Goal: Task Accomplishment & Management: Complete application form

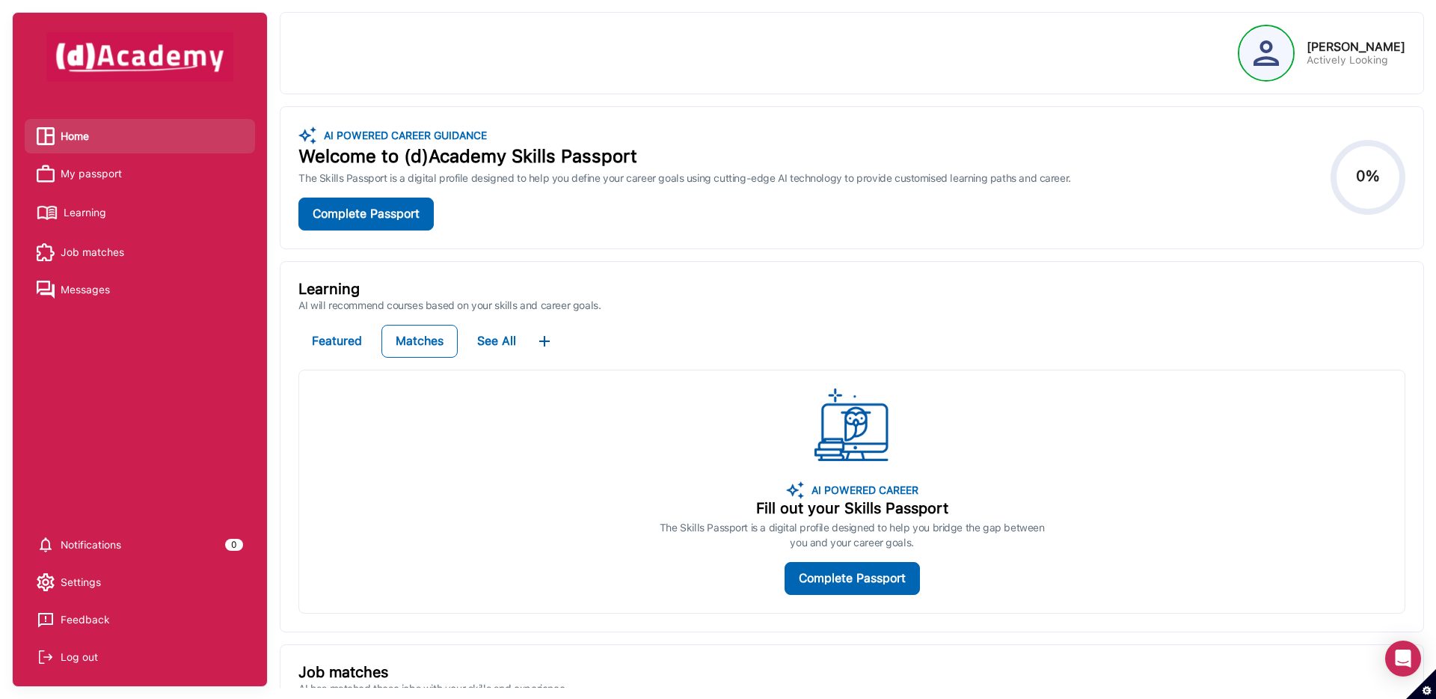
click at [78, 177] on span "My passport" at bounding box center [91, 173] width 61 height 22
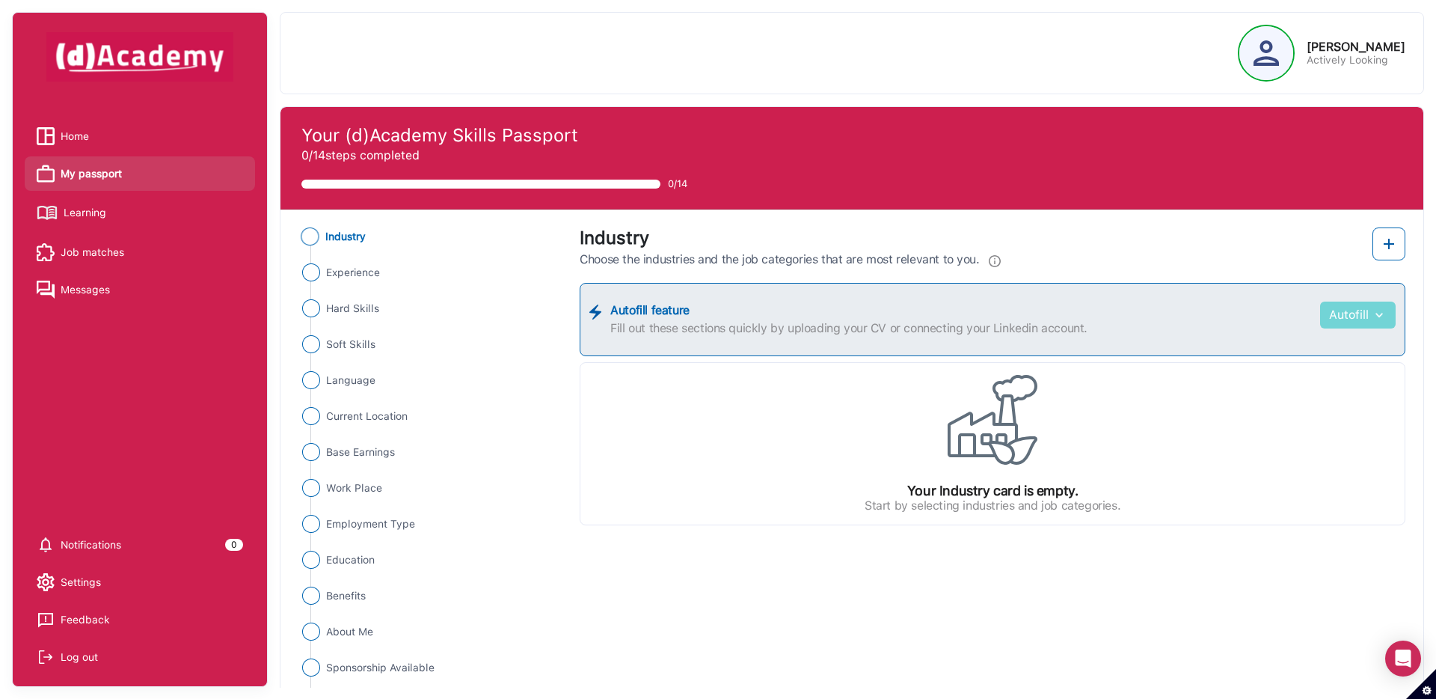
click at [1346, 317] on button "Autofill" at bounding box center [1358, 314] width 76 height 27
click at [1348, 319] on button "Autofill" at bounding box center [1358, 314] width 76 height 27
click at [1346, 349] on link "Upload from CV" at bounding box center [1336, 352] width 118 height 30
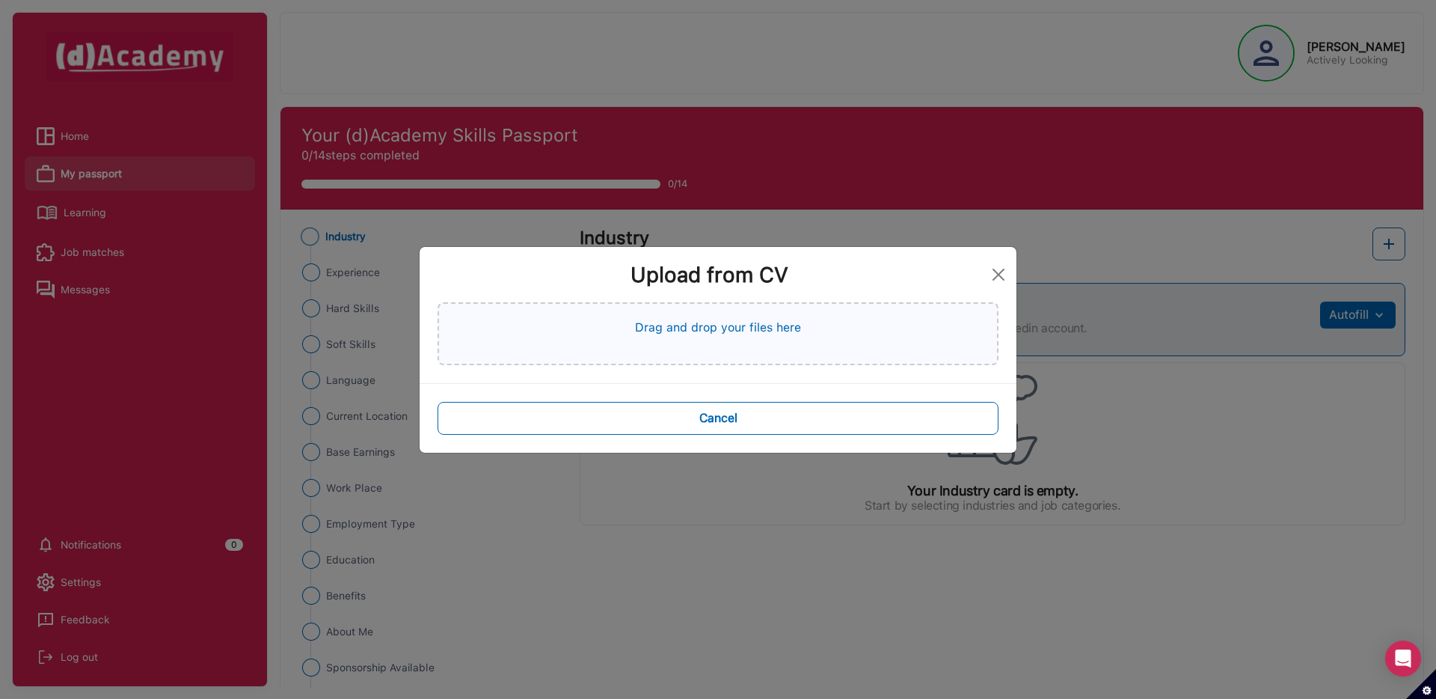
click at [875, 344] on div "Drag and drop your files here" at bounding box center [718, 333] width 561 height 63
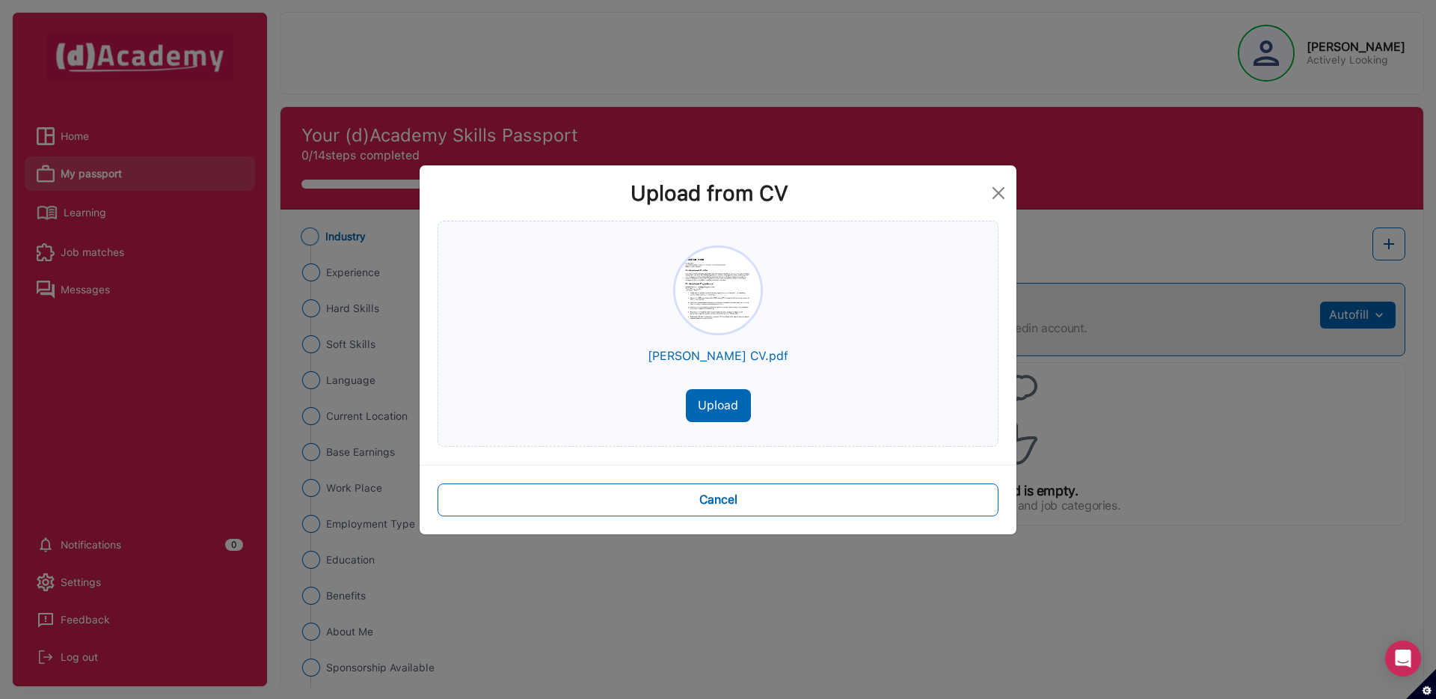
click at [708, 399] on button "Upload" at bounding box center [718, 405] width 65 height 33
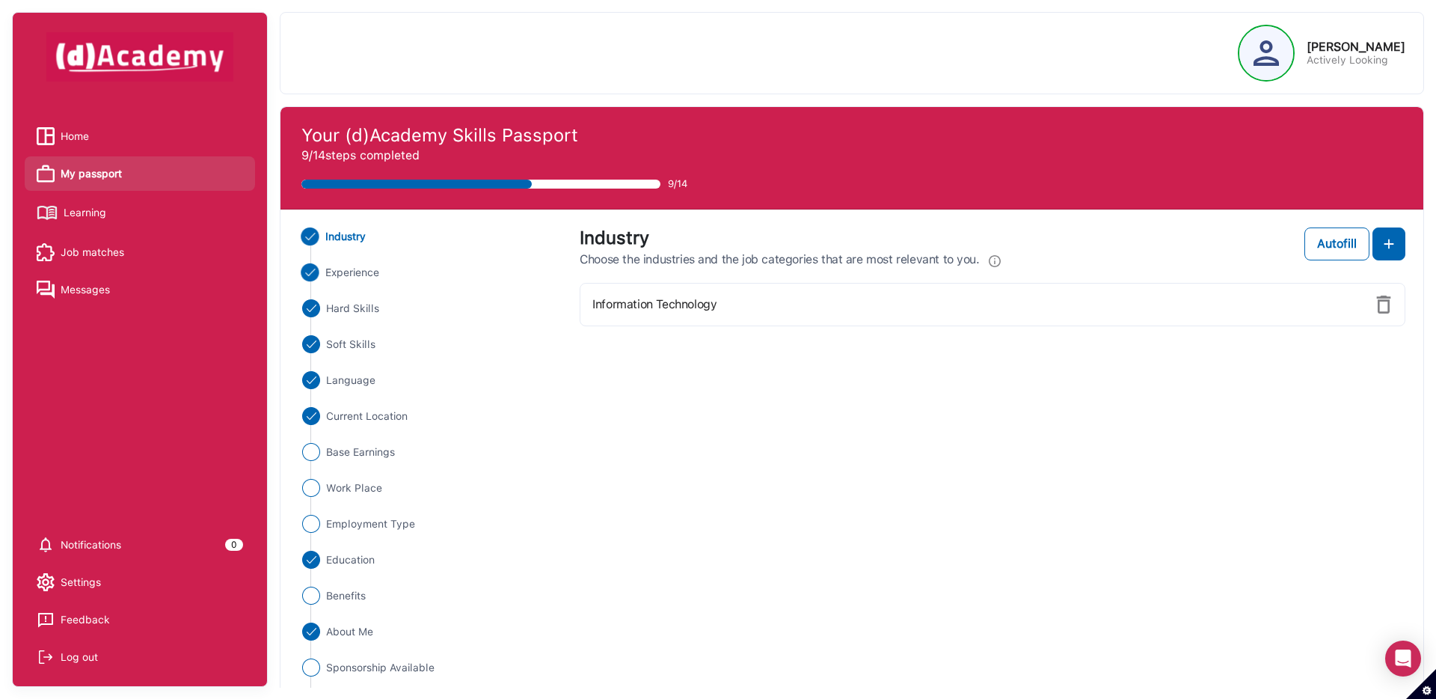
click at [348, 270] on span "Experience" at bounding box center [352, 273] width 55 height 16
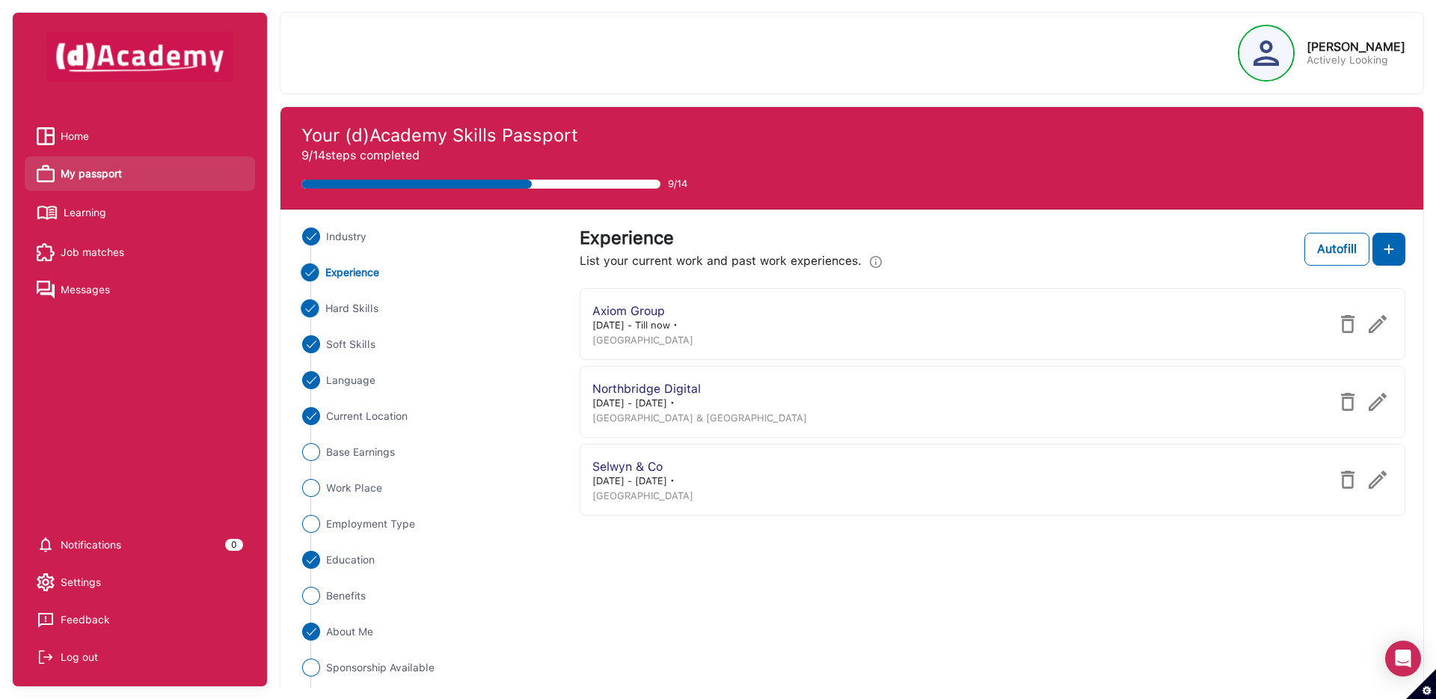
click at [348, 304] on span "Hard Skills" at bounding box center [352, 309] width 54 height 16
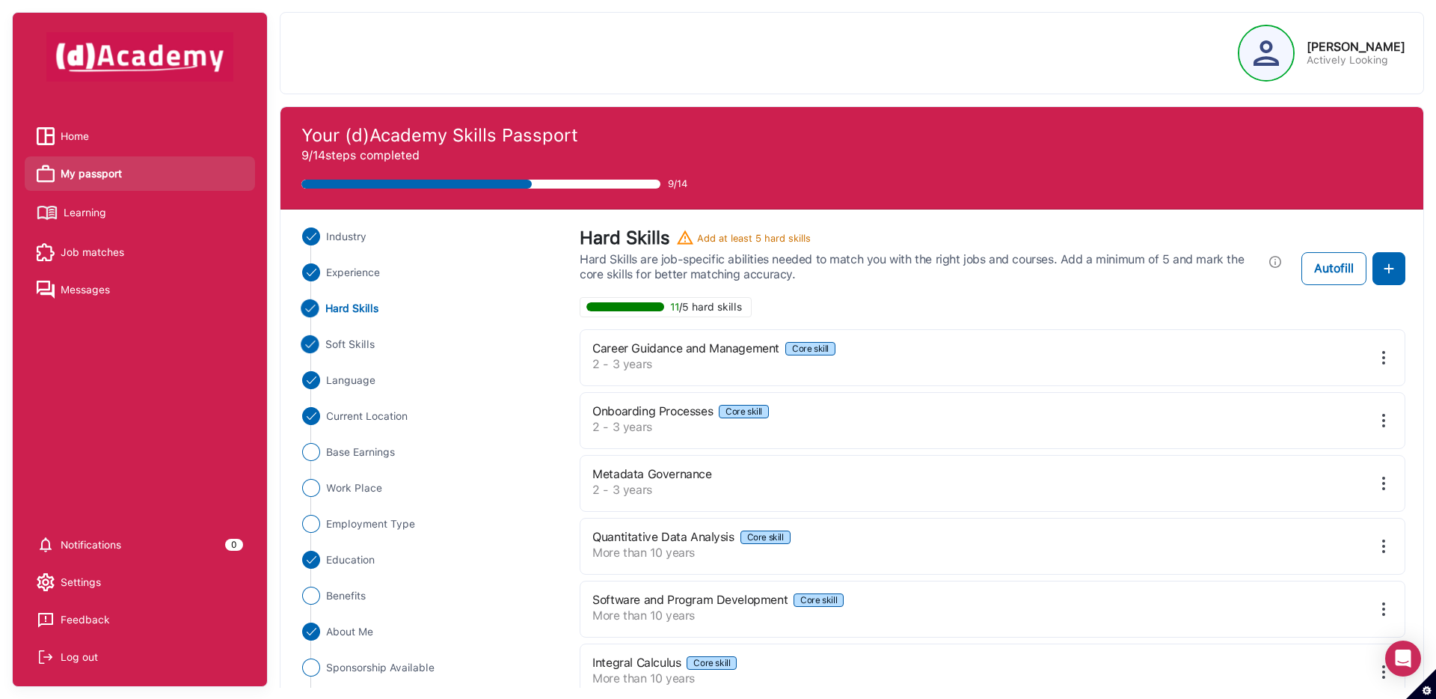
click at [352, 350] on span "Soft Skills" at bounding box center [350, 345] width 50 height 16
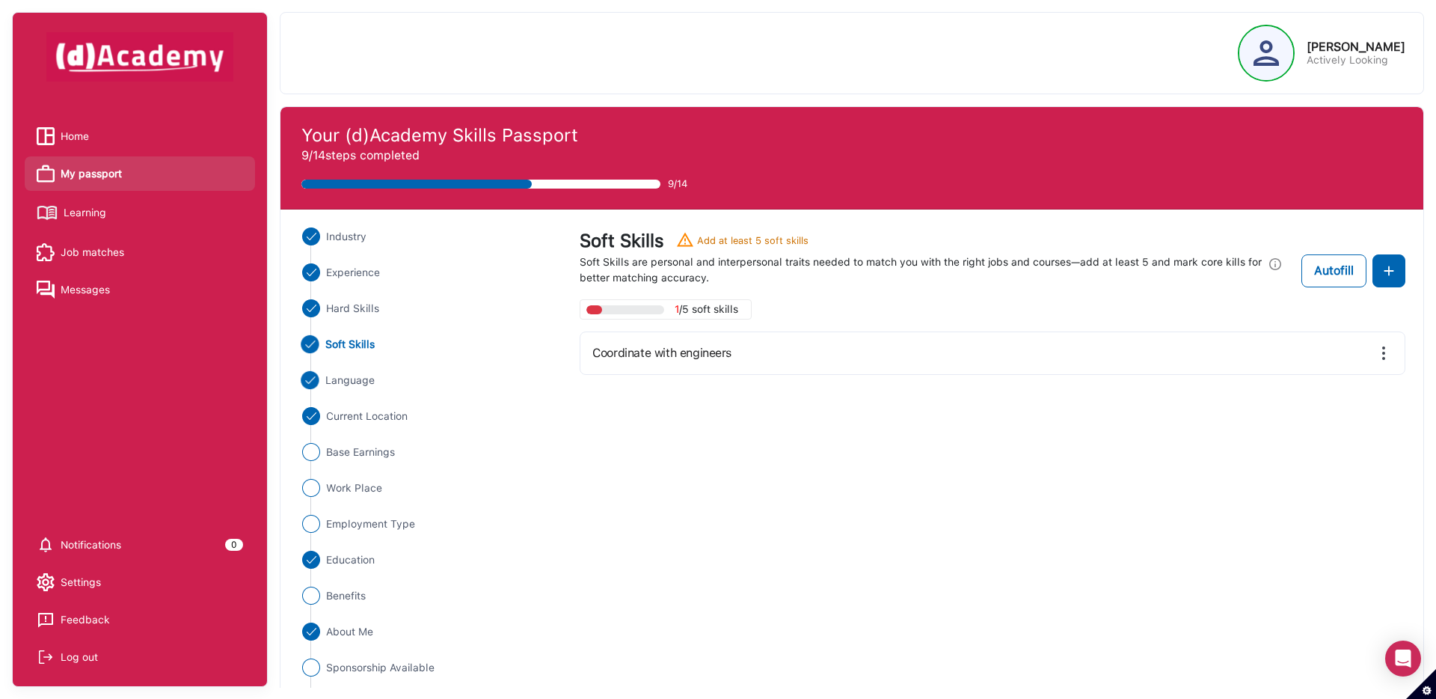
click at [356, 382] on span "Language" at bounding box center [350, 381] width 50 height 16
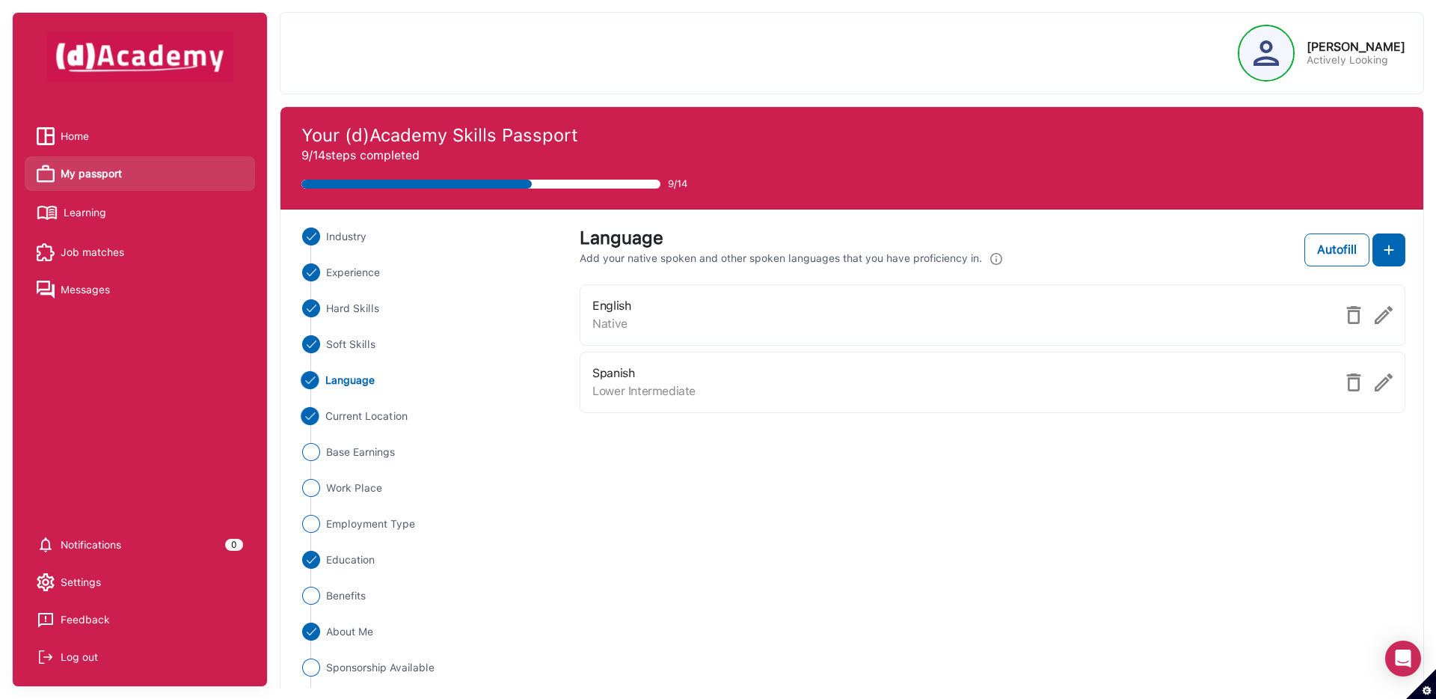
click at [359, 418] on span "Current Location" at bounding box center [366, 416] width 82 height 16
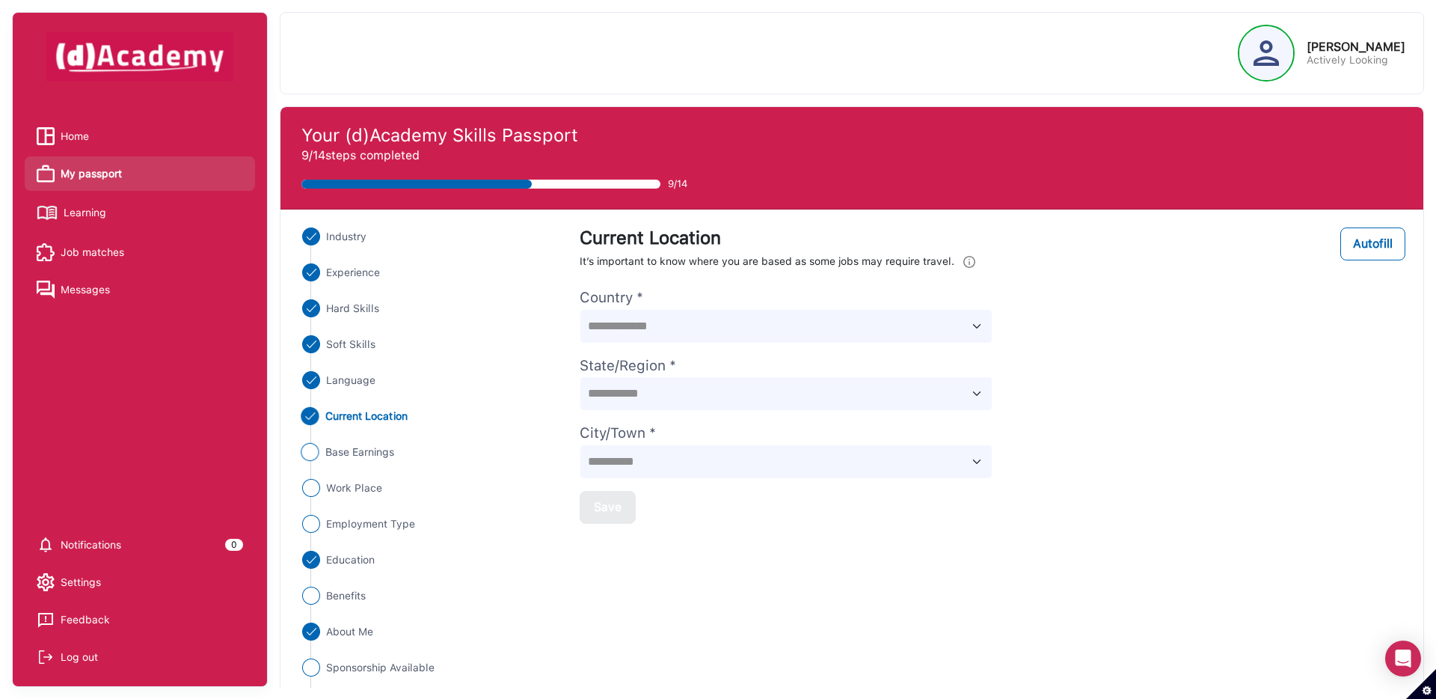
click at [368, 451] on span "Base Earnings" at bounding box center [360, 452] width 70 height 16
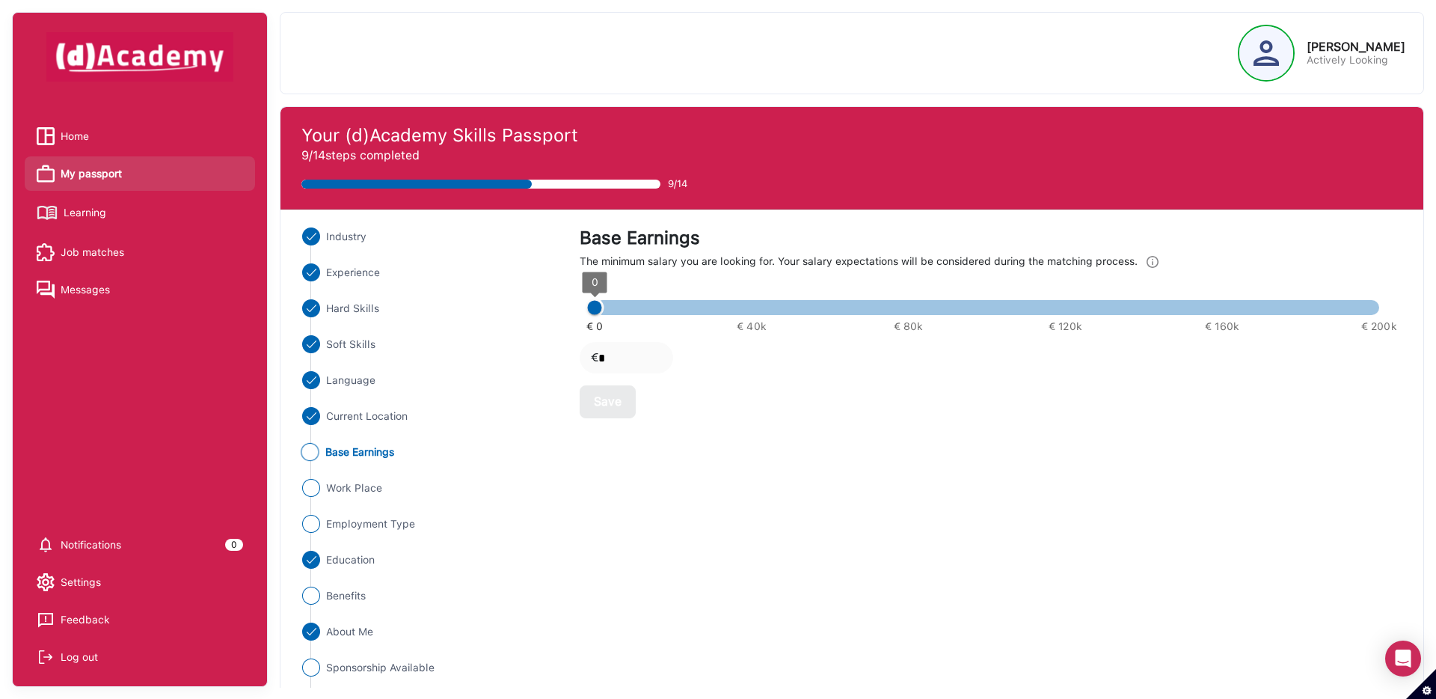
type input "*****"
click at [825, 307] on span at bounding box center [987, 307] width 785 height 15
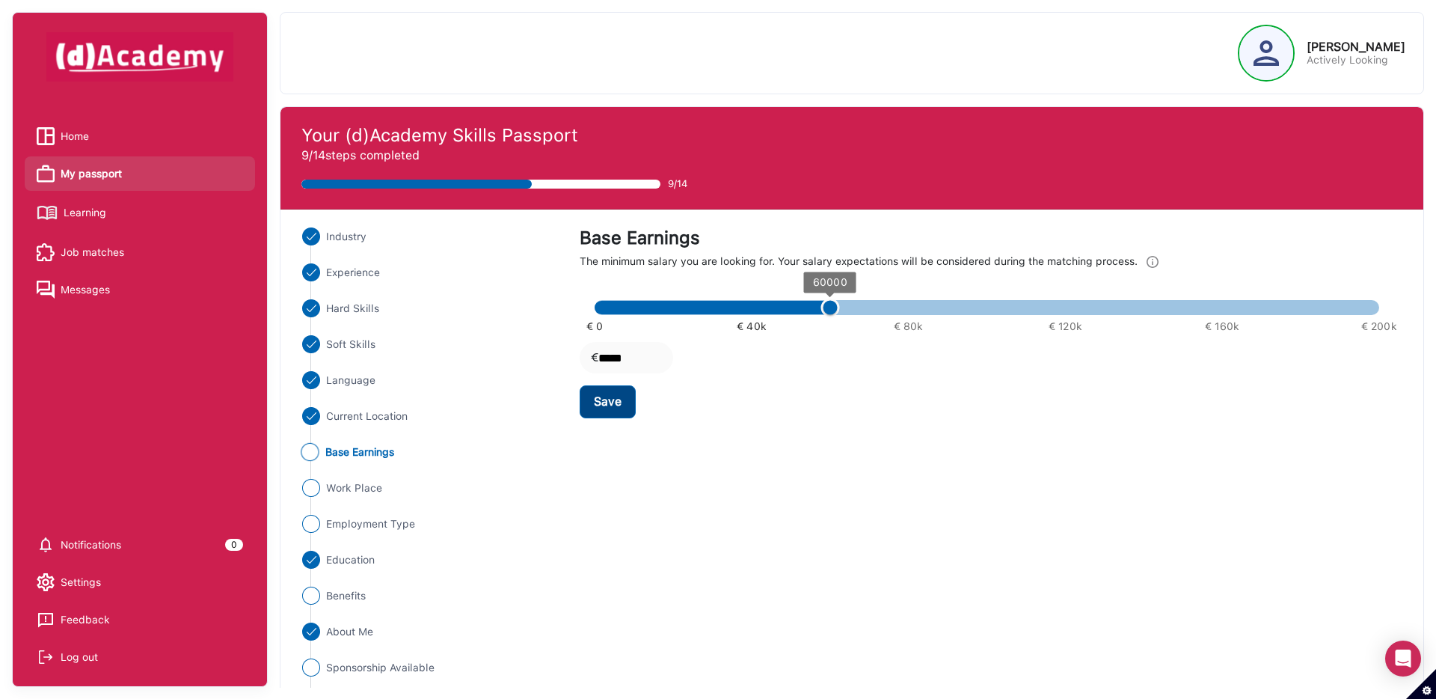
click at [627, 396] on button "Save" at bounding box center [608, 401] width 56 height 33
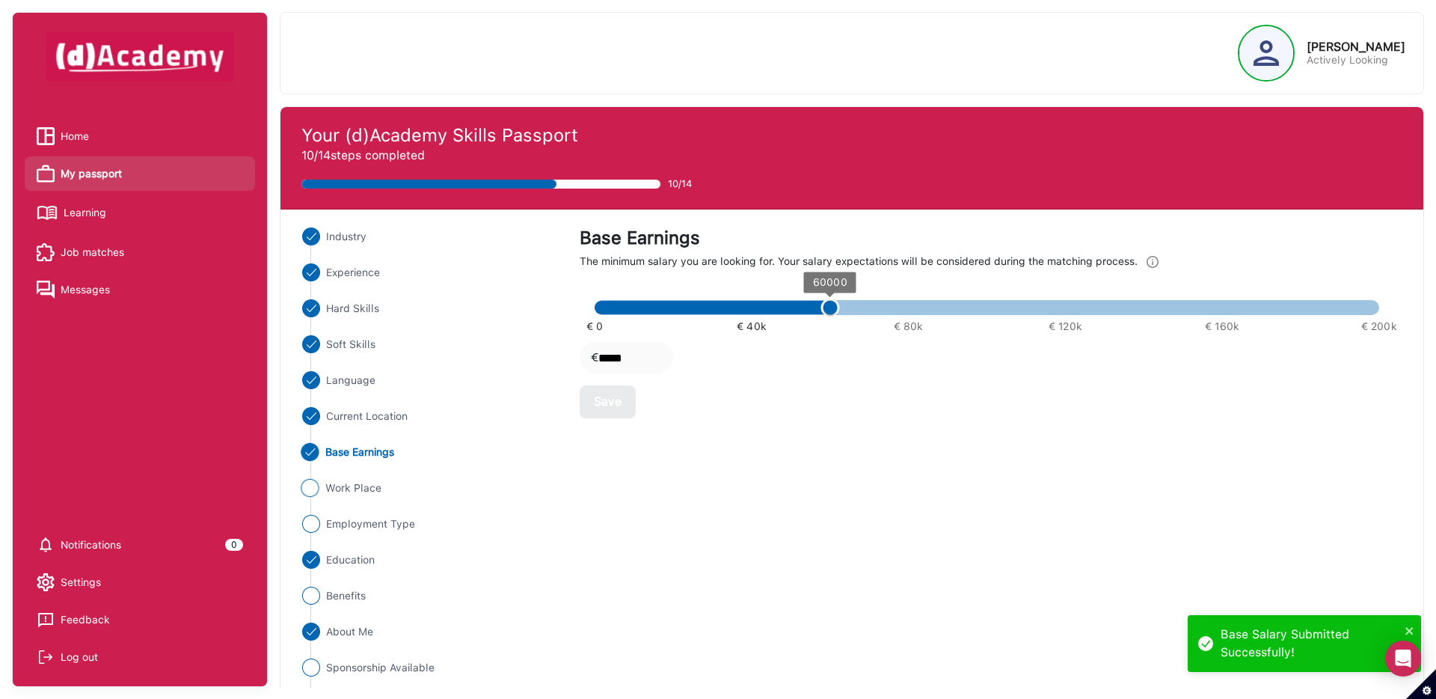
click at [369, 488] on span "Work Place" at bounding box center [353, 488] width 57 height 16
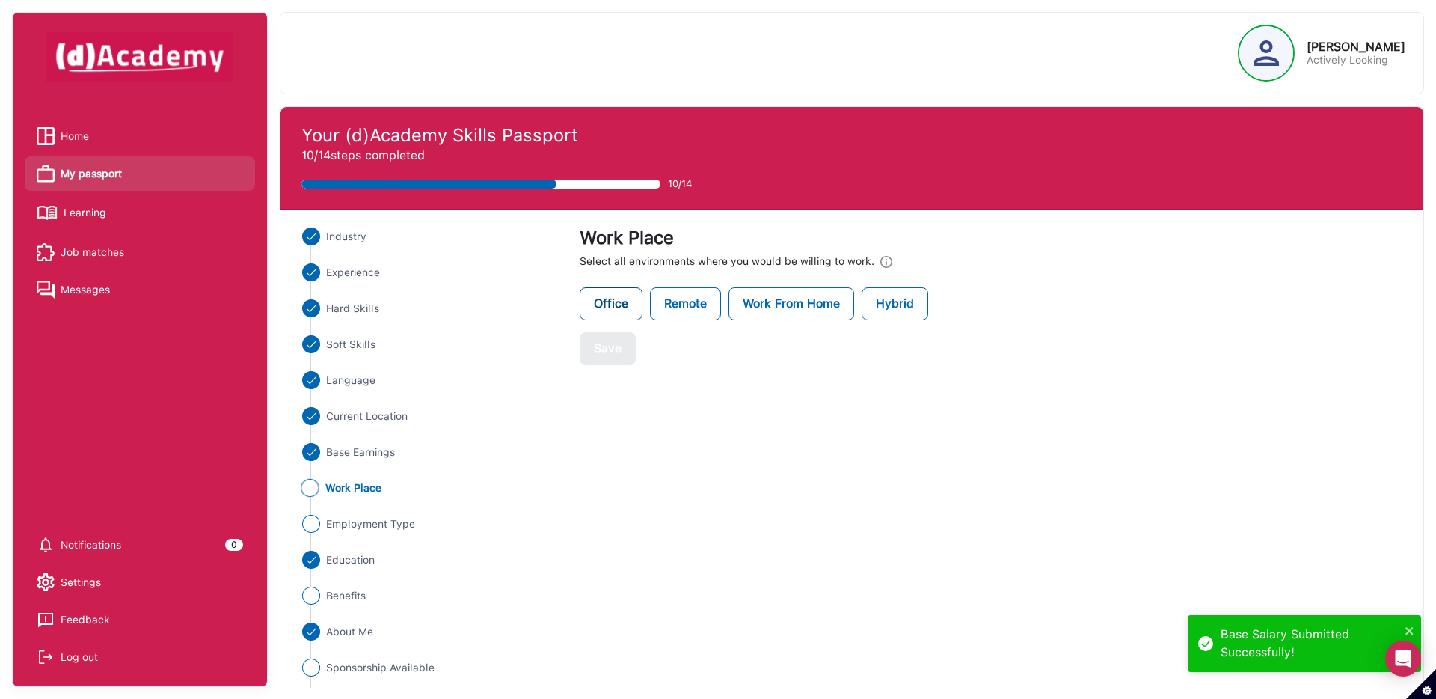
click at [628, 304] on label "Office" at bounding box center [611, 303] width 63 height 33
click at [679, 304] on label "Remote" at bounding box center [685, 303] width 71 height 33
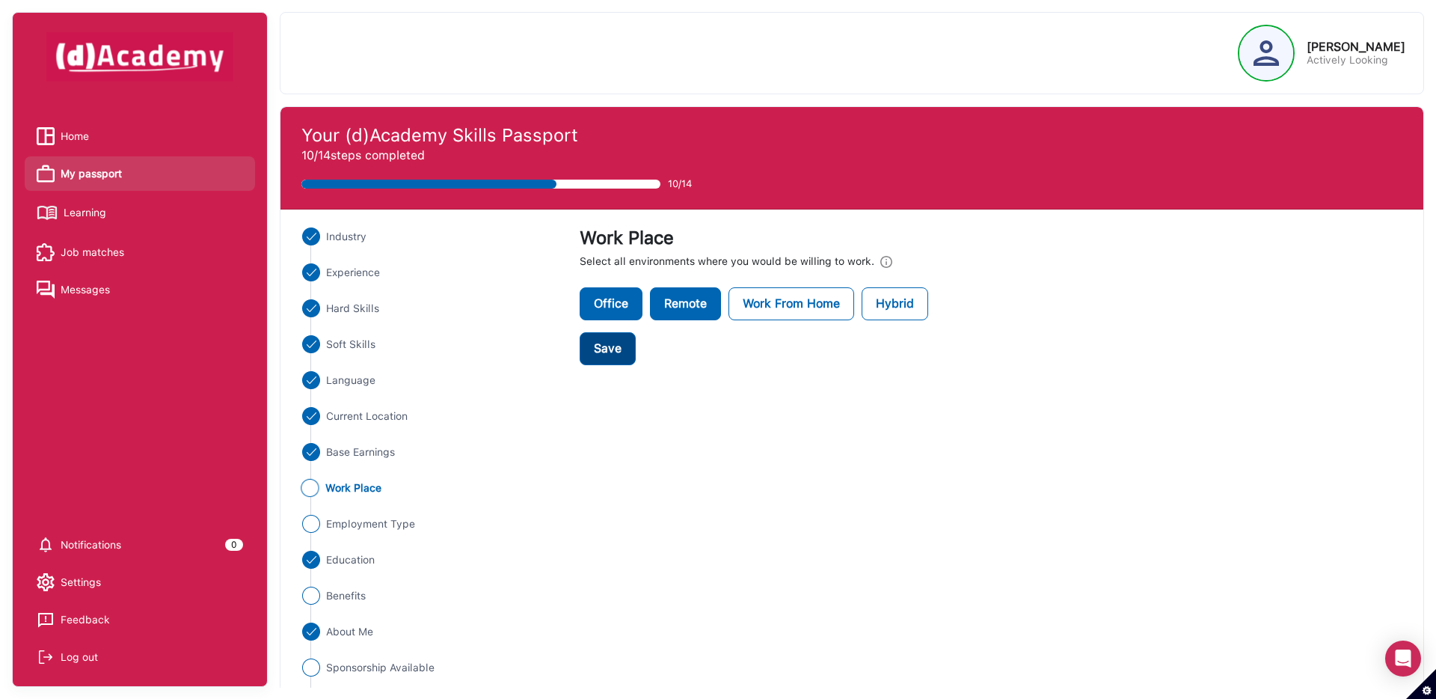
click at [622, 352] on button "Save" at bounding box center [608, 348] width 56 height 33
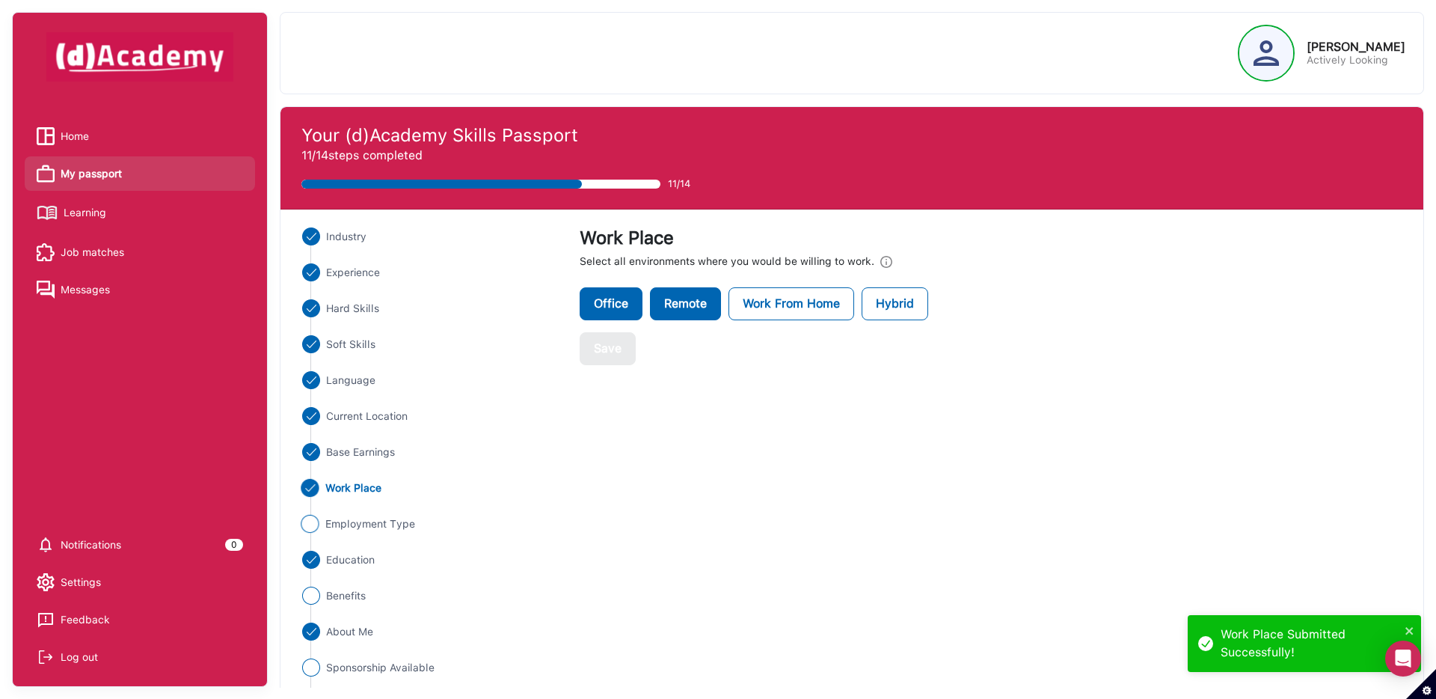
click at [406, 521] on span "Employment Type" at bounding box center [370, 524] width 90 height 16
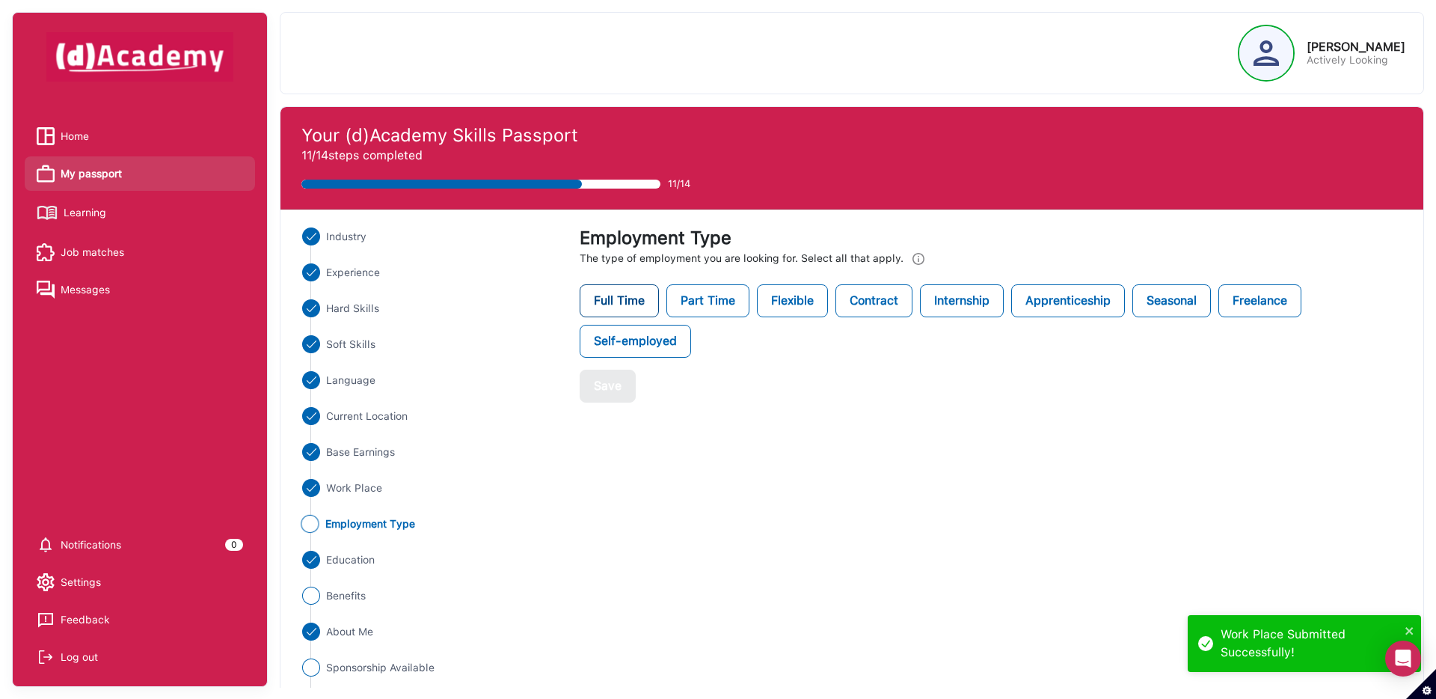
click at [640, 302] on label "Full Time" at bounding box center [619, 300] width 79 height 33
click at [619, 387] on div "Save" at bounding box center [608, 386] width 28 height 18
click at [347, 596] on span "Benefits" at bounding box center [345, 596] width 40 height 16
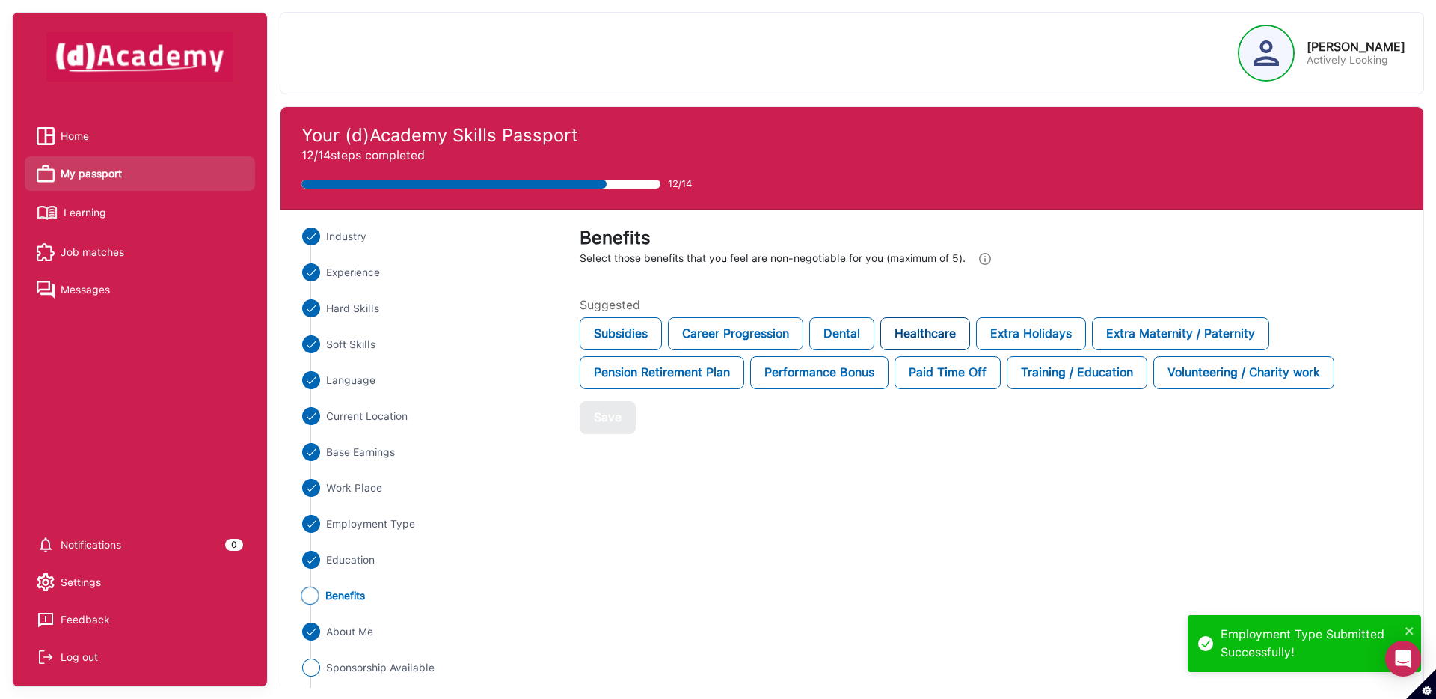
click at [919, 339] on div "Healthcare" at bounding box center [925, 333] width 90 height 33
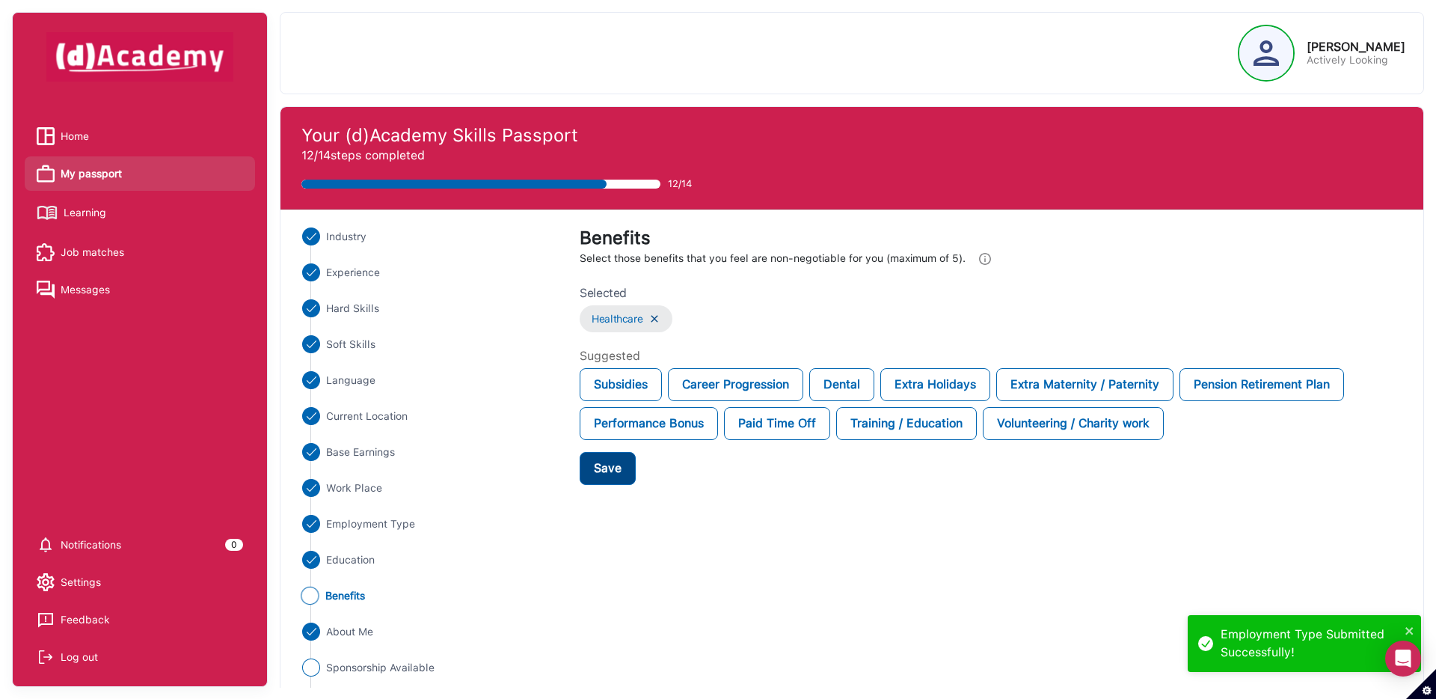
click at [602, 462] on div "Save" at bounding box center [608, 468] width 28 height 18
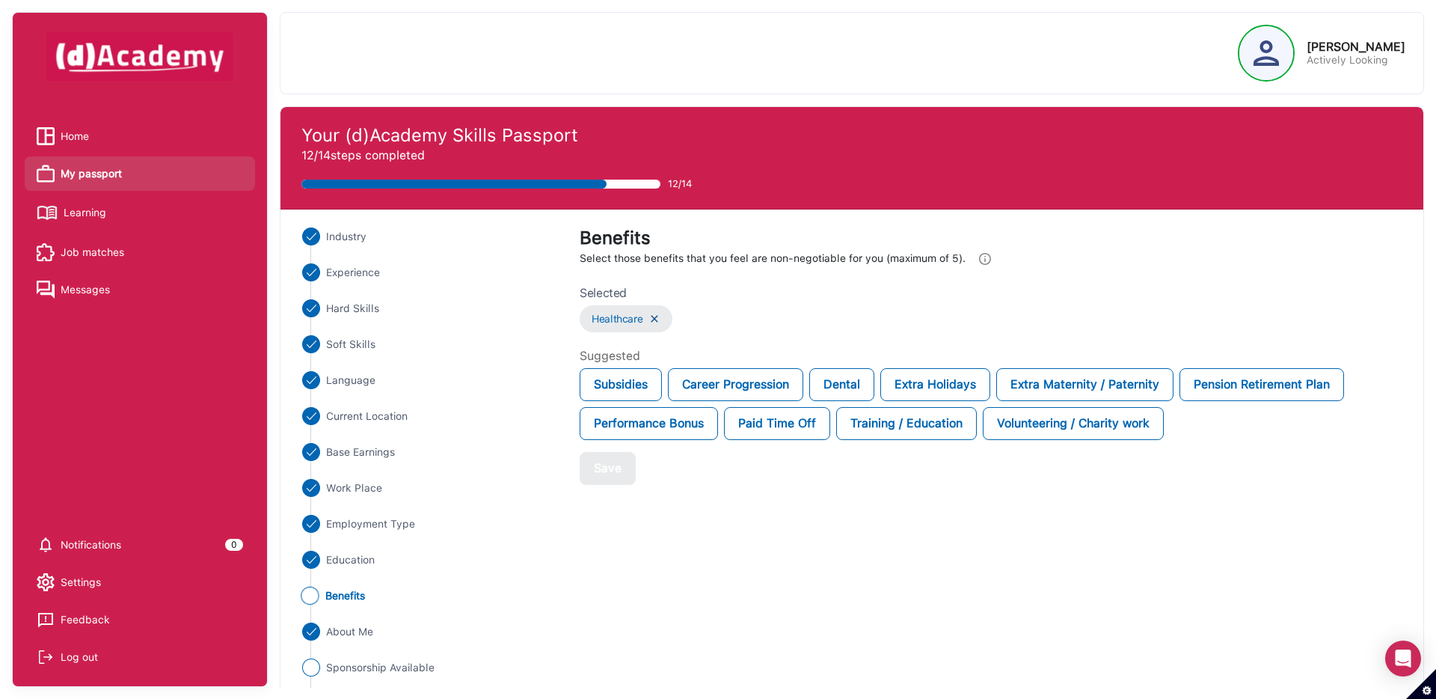
scroll to position [43, 0]
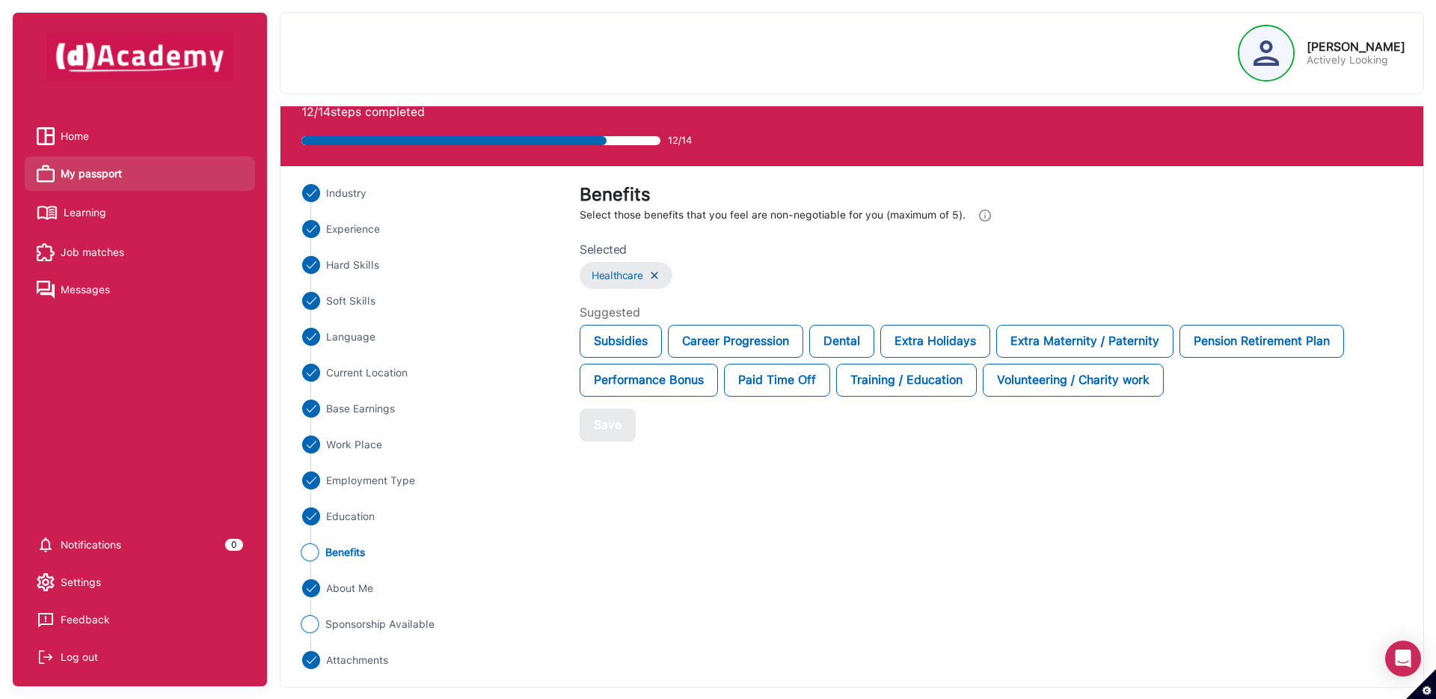
click at [379, 622] on span "Sponsorship Available" at bounding box center [379, 624] width 109 height 16
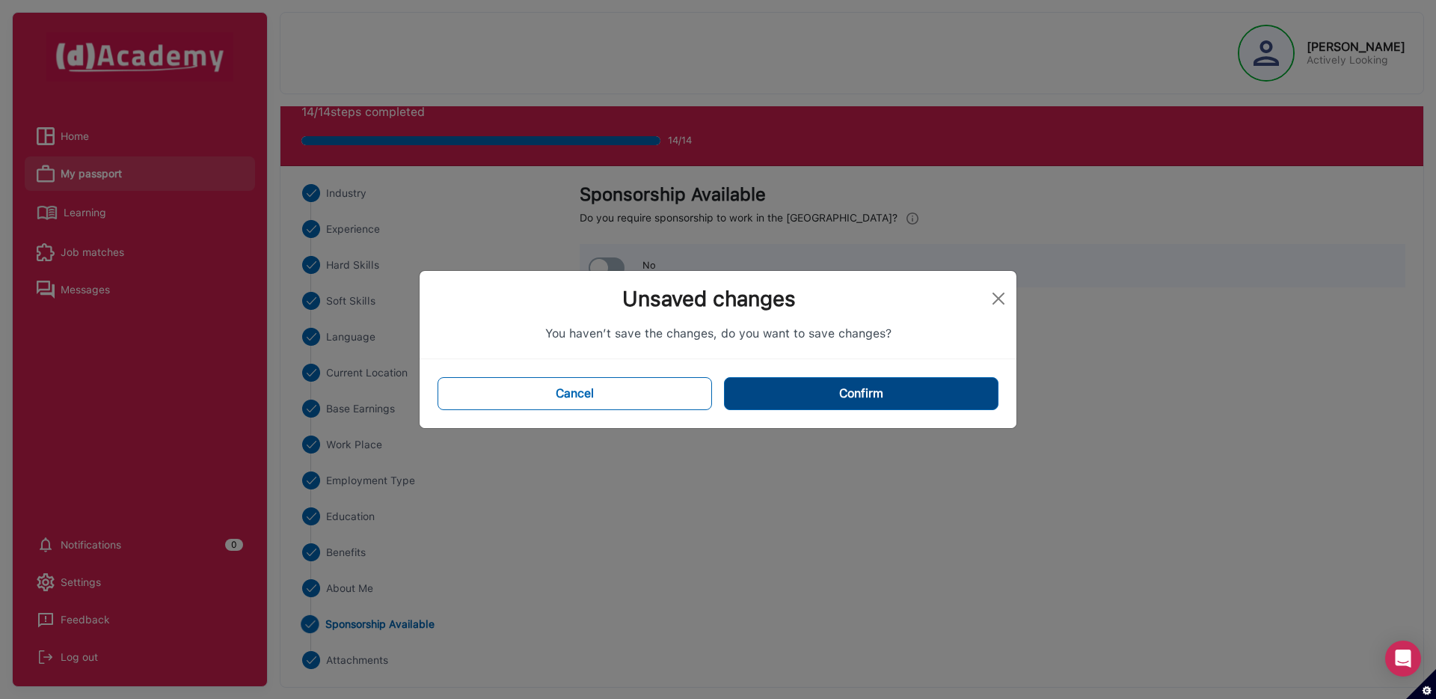
click at [884, 392] on button "Confirm" at bounding box center [861, 393] width 275 height 33
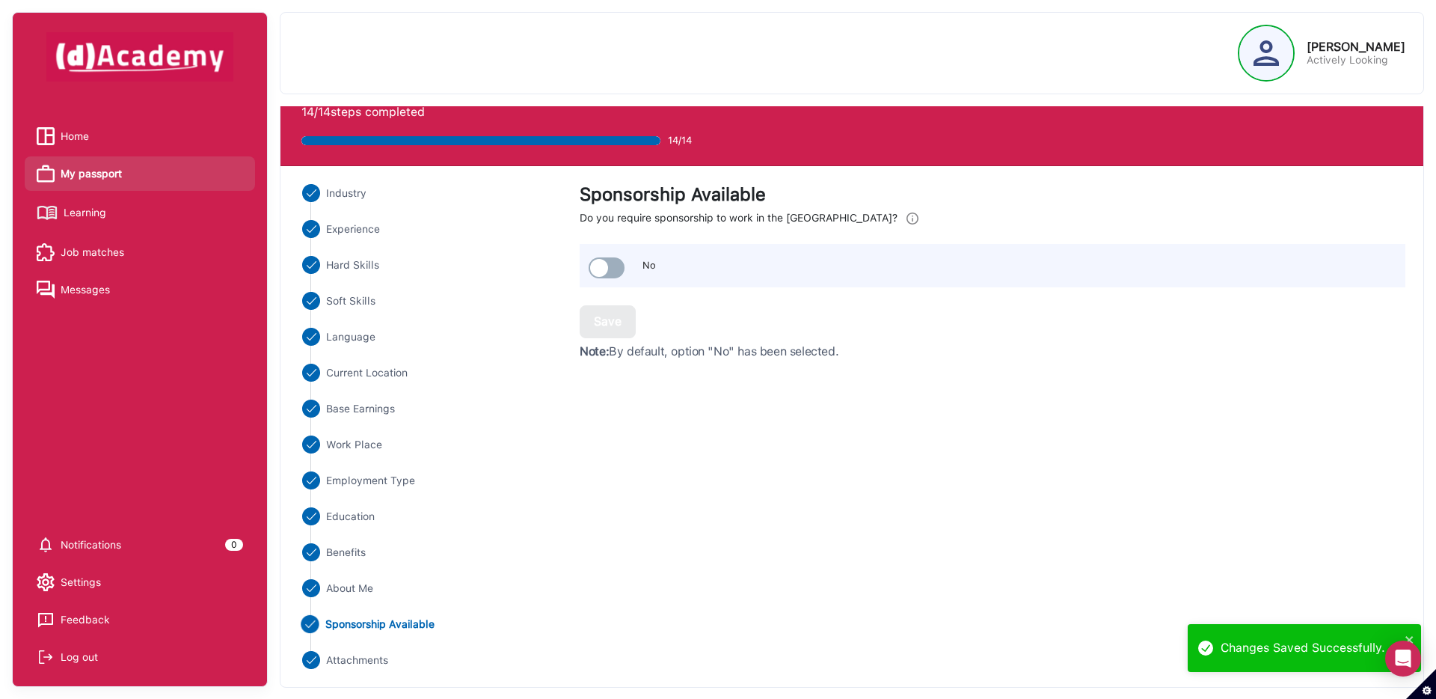
click at [85, 135] on span "Home" at bounding box center [75, 136] width 28 height 22
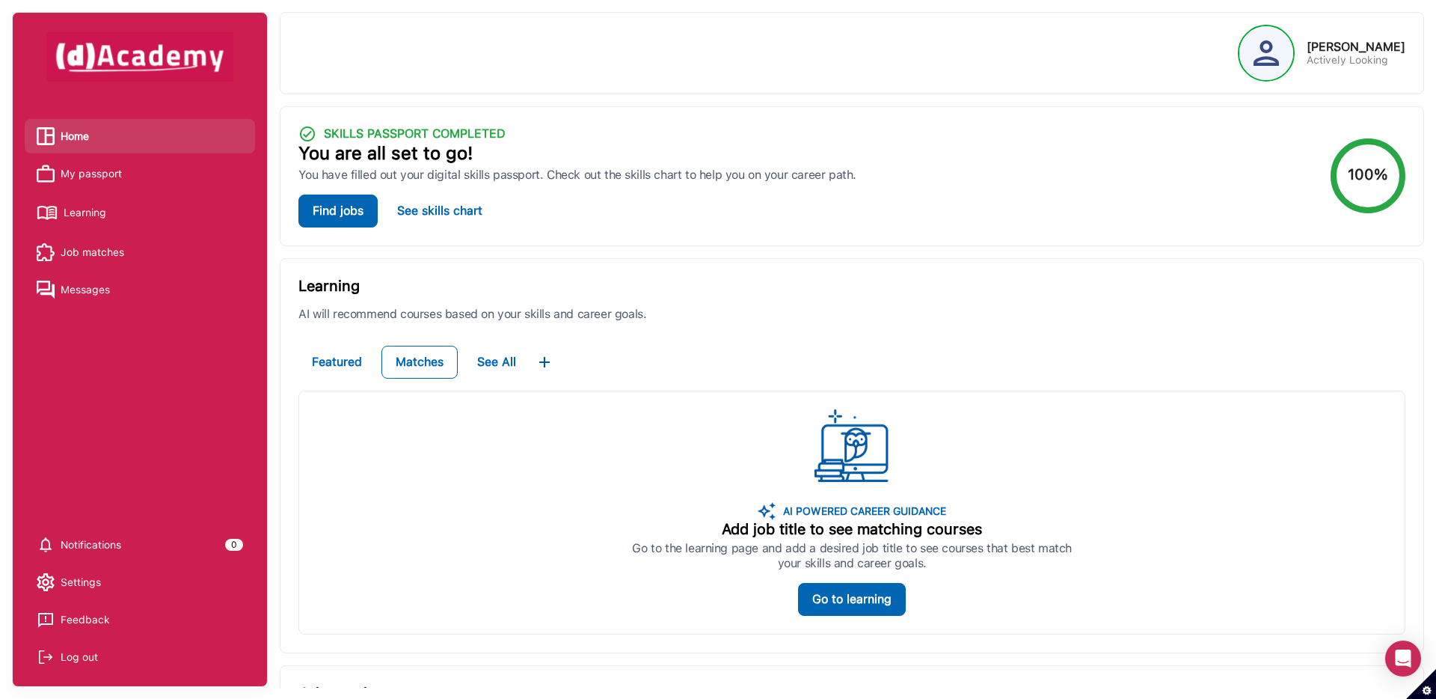
click at [111, 170] on span "My passport" at bounding box center [91, 173] width 61 height 22
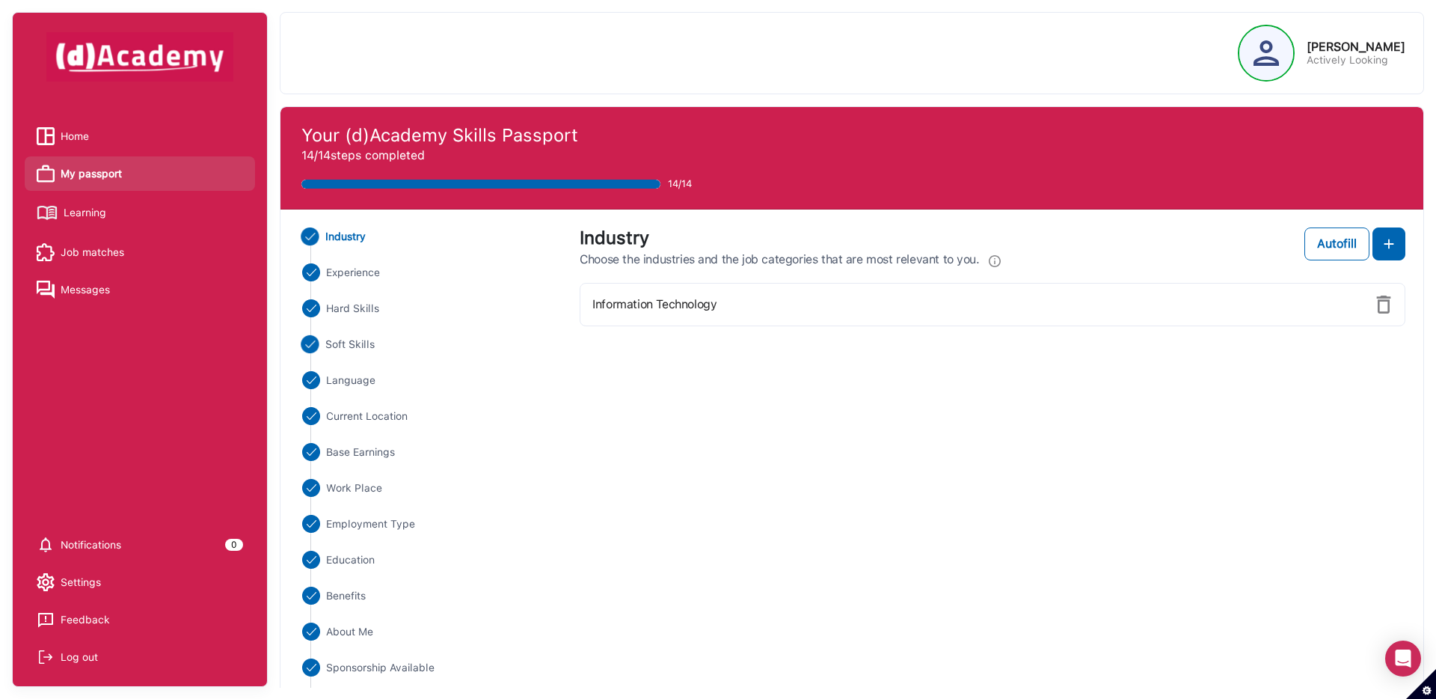
click at [364, 349] on span "Soft Skills" at bounding box center [350, 345] width 50 height 16
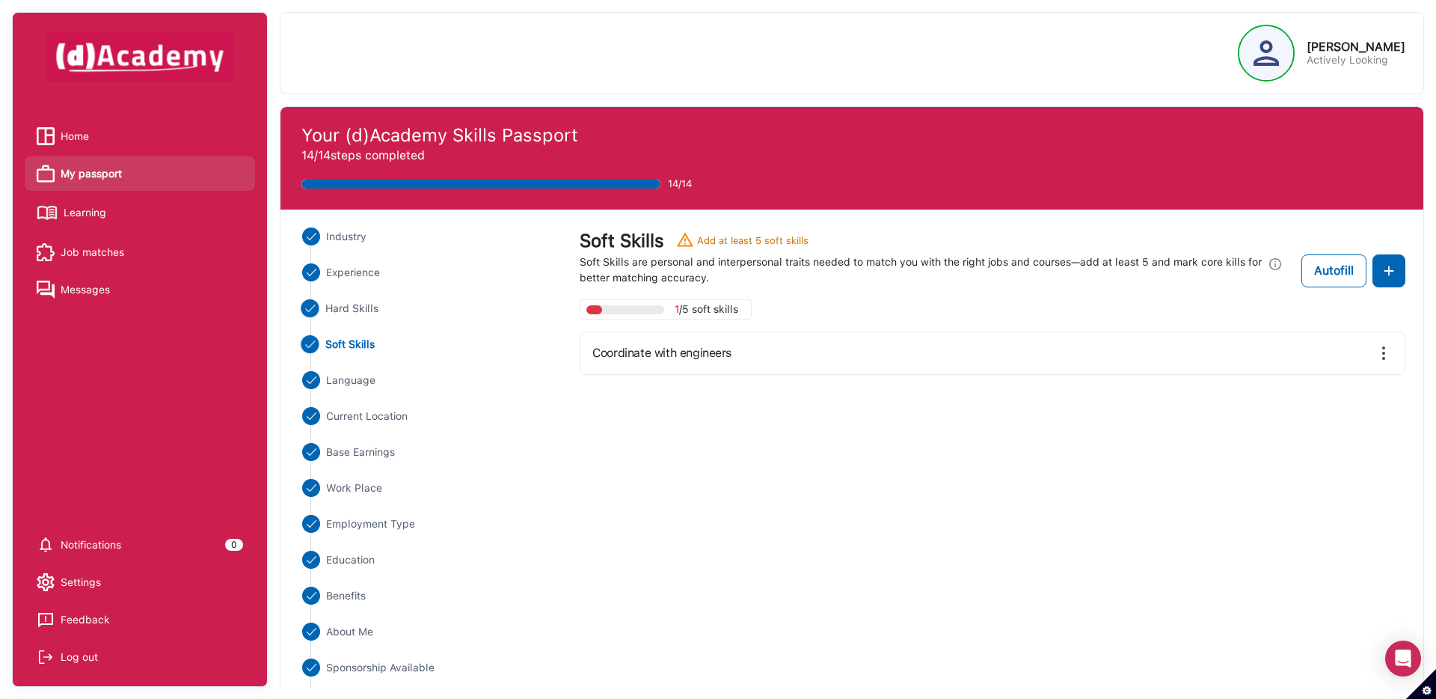
click at [371, 310] on span "Hard Skills" at bounding box center [352, 309] width 54 height 16
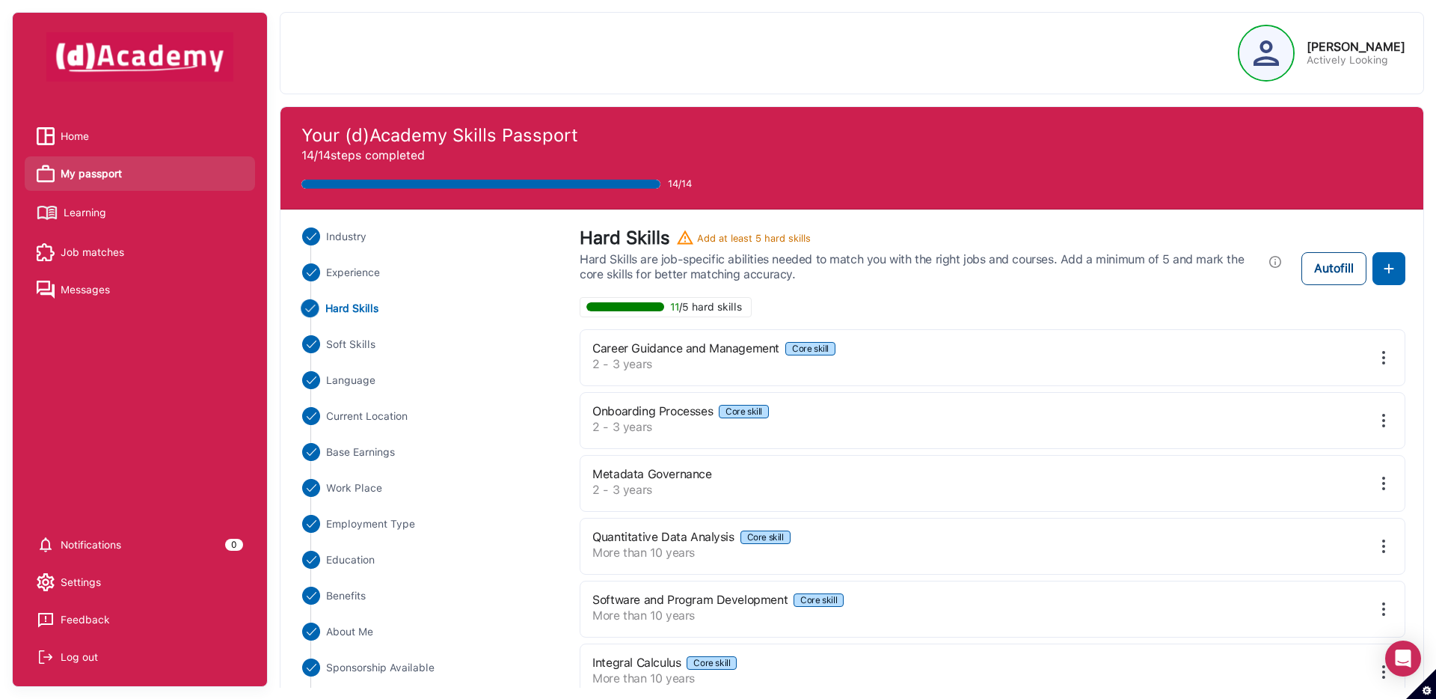
click at [1324, 266] on div "Autofill" at bounding box center [1334, 269] width 40 height 18
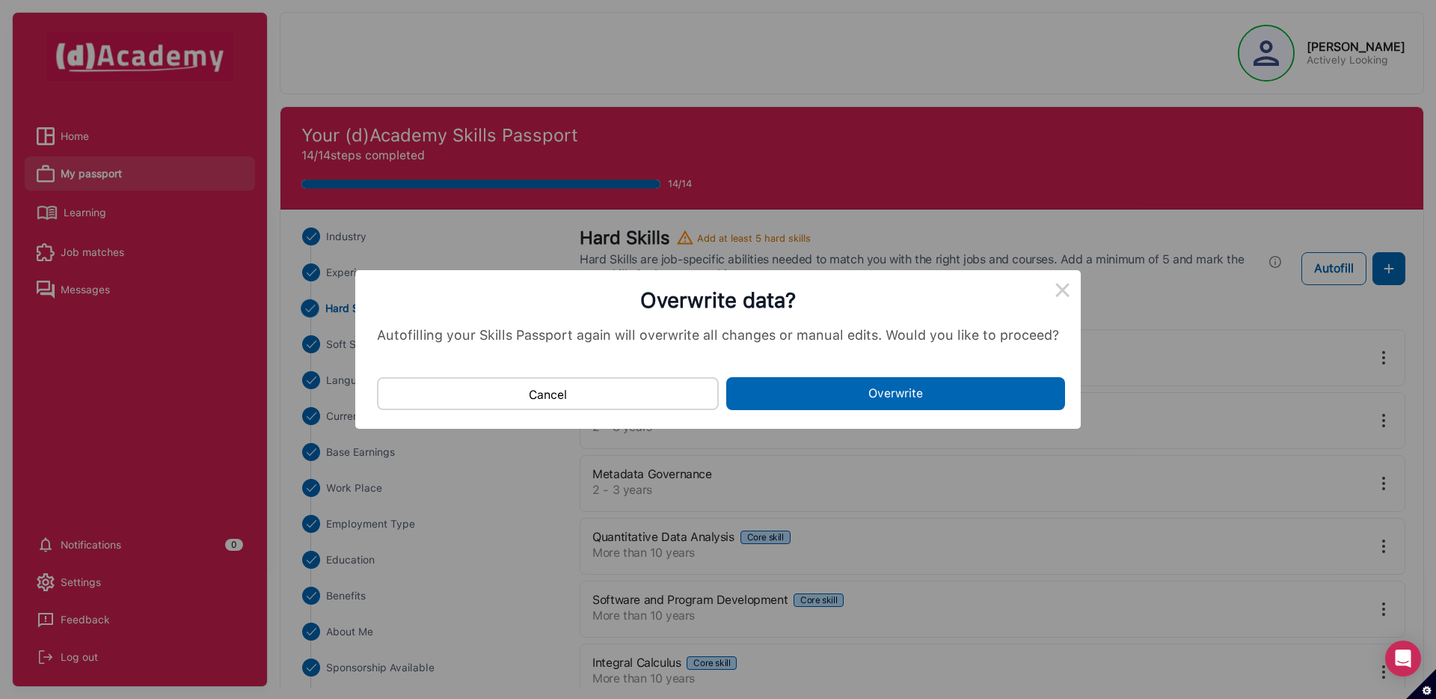
click at [851, 397] on button "Overwrite" at bounding box center [895, 393] width 339 height 33
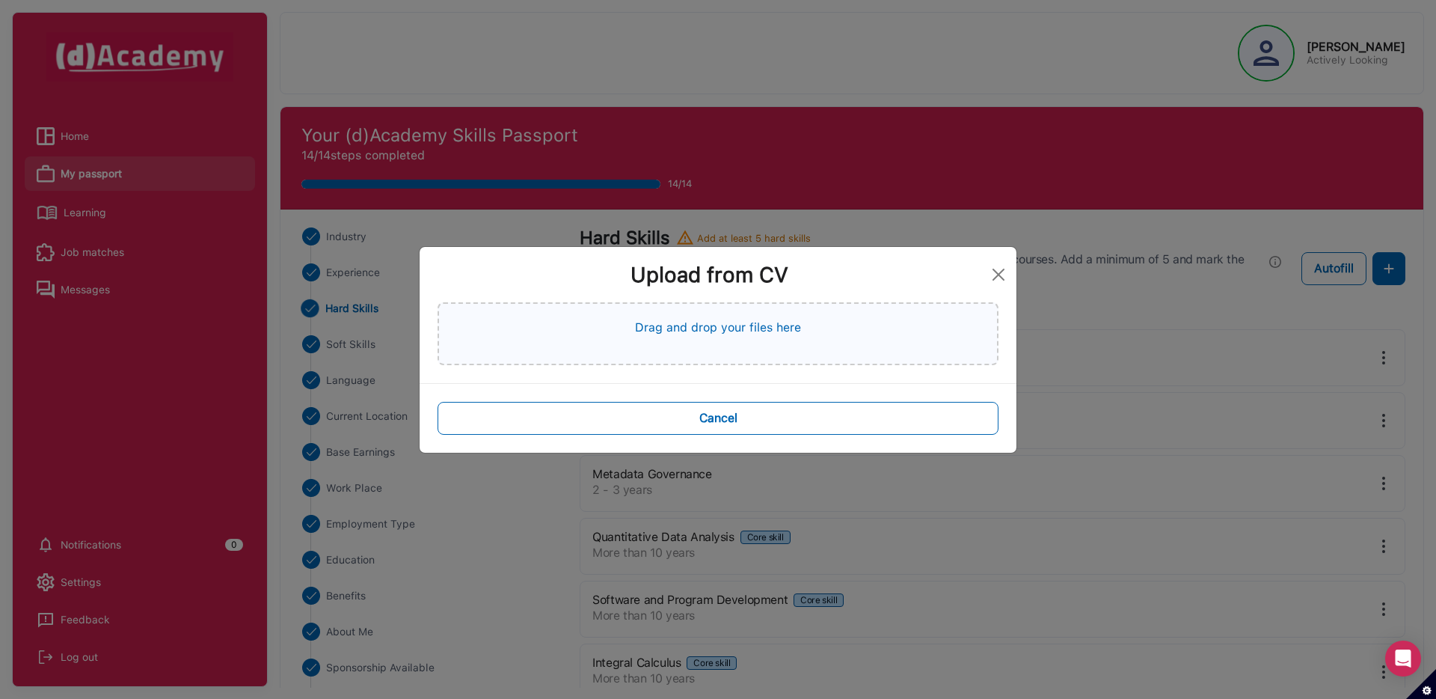
click at [832, 333] on div "Drag and drop your files here" at bounding box center [718, 333] width 561 height 63
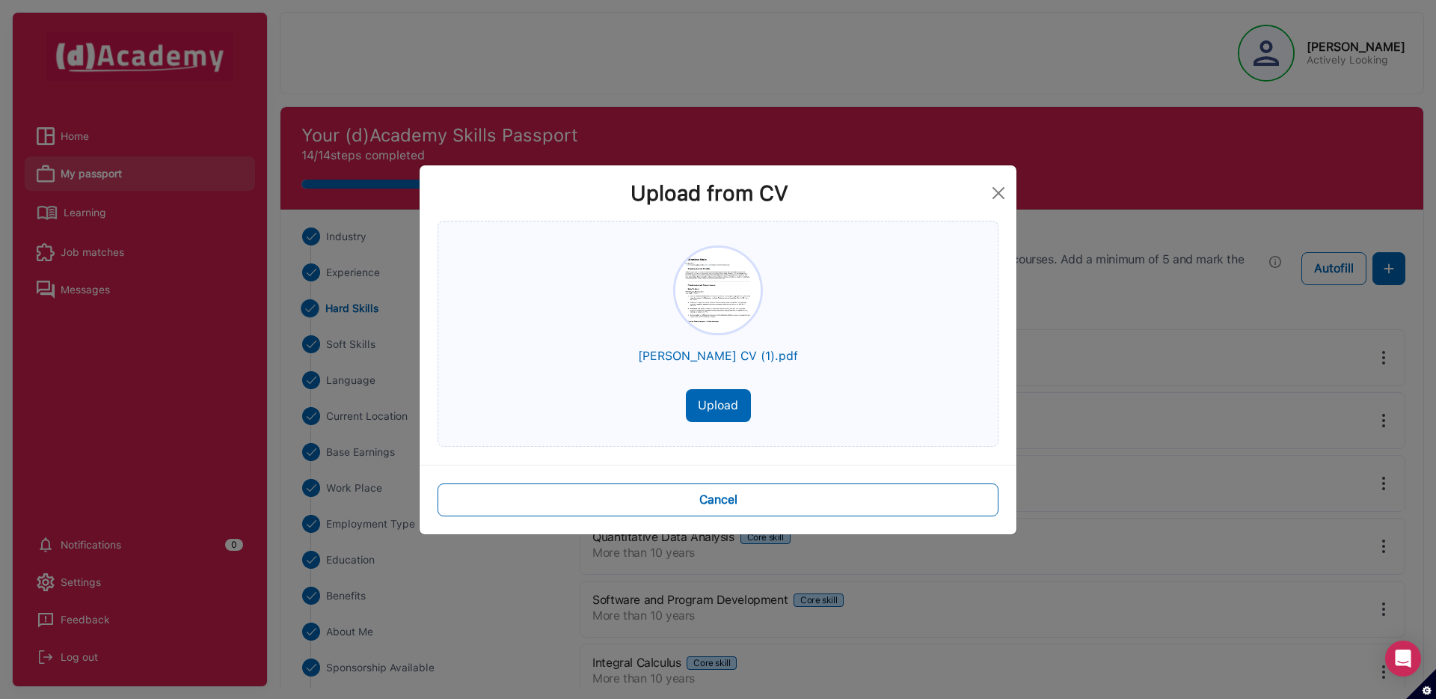
click at [711, 393] on button "Upload" at bounding box center [718, 405] width 65 height 33
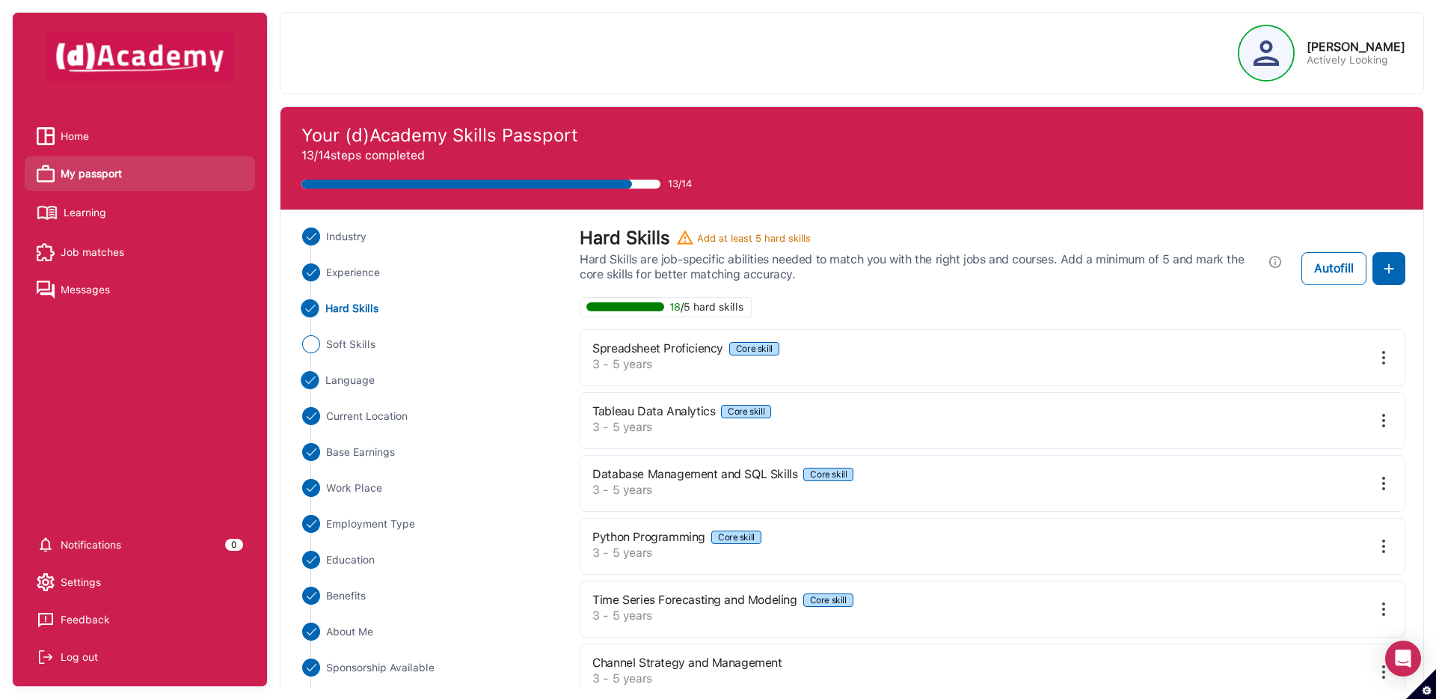
click at [331, 384] on span "Language" at bounding box center [350, 381] width 50 height 16
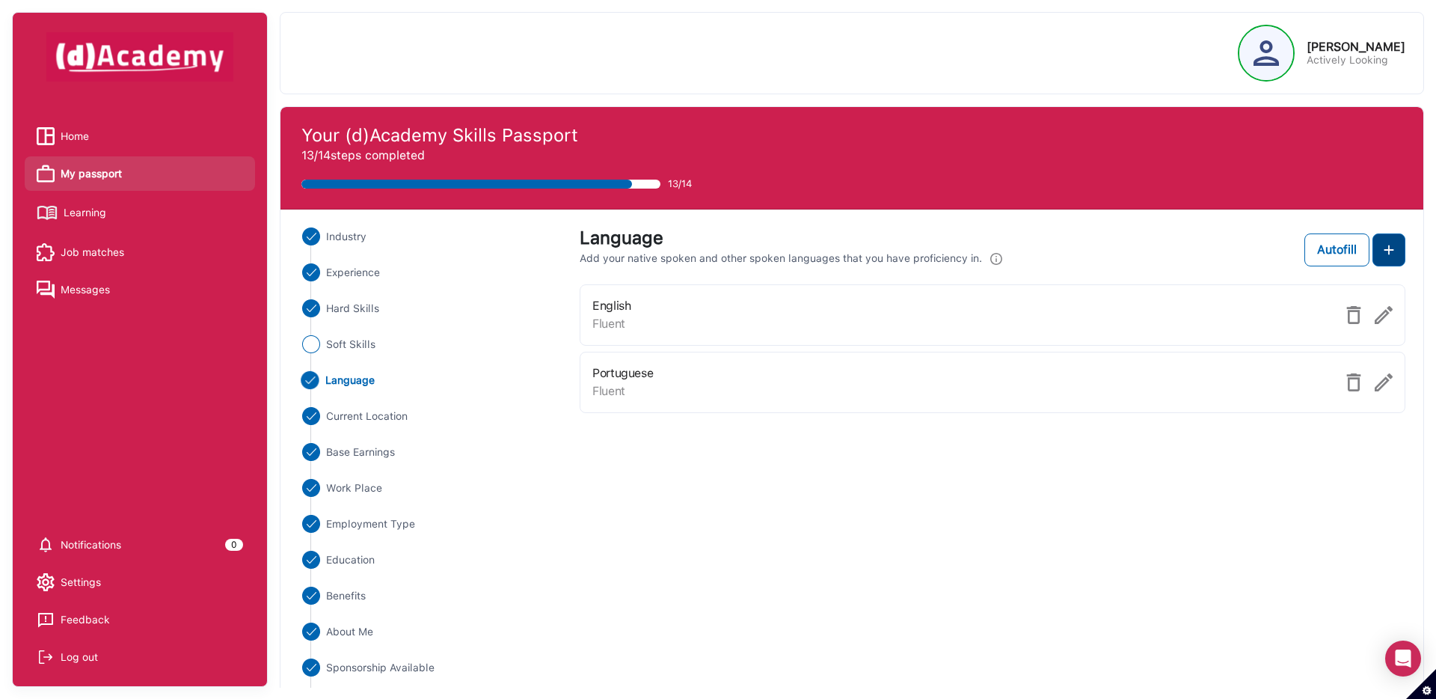
click at [1391, 245] on img at bounding box center [1389, 250] width 18 height 18
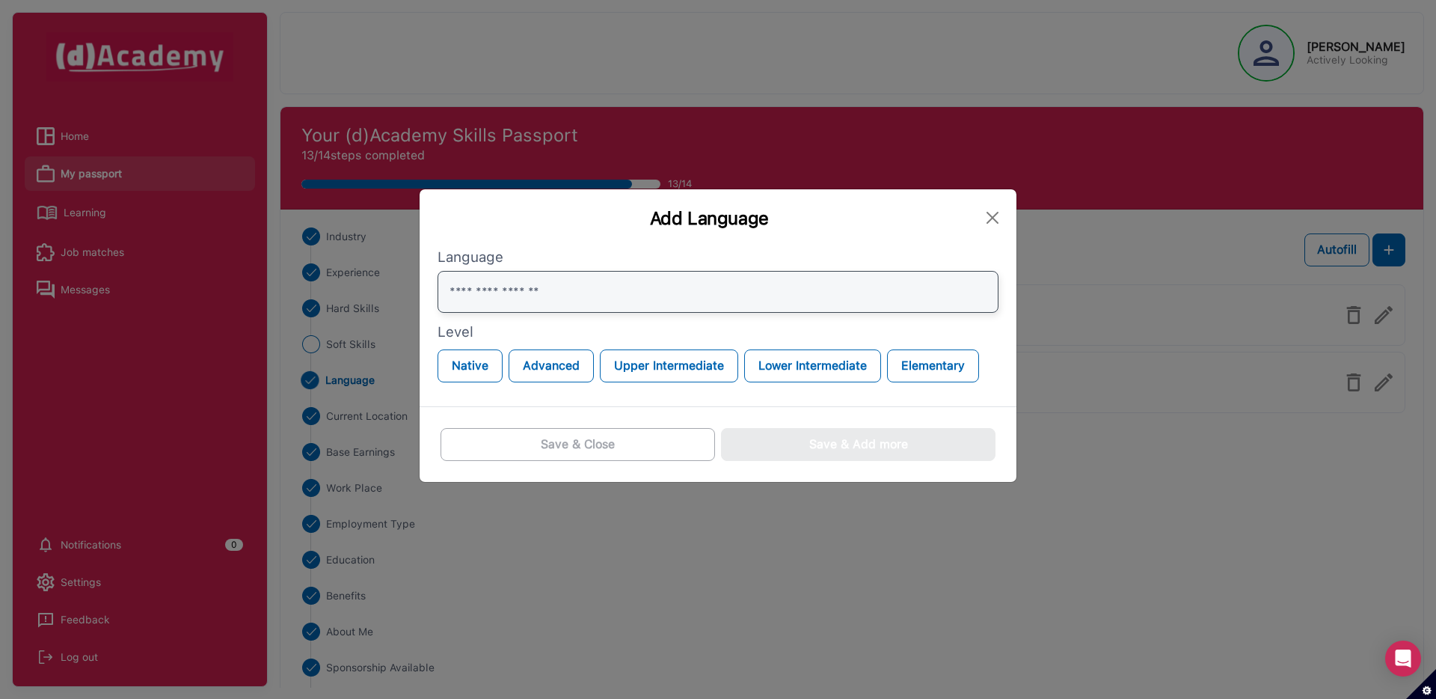
click at [640, 303] on input "text" at bounding box center [718, 292] width 561 height 42
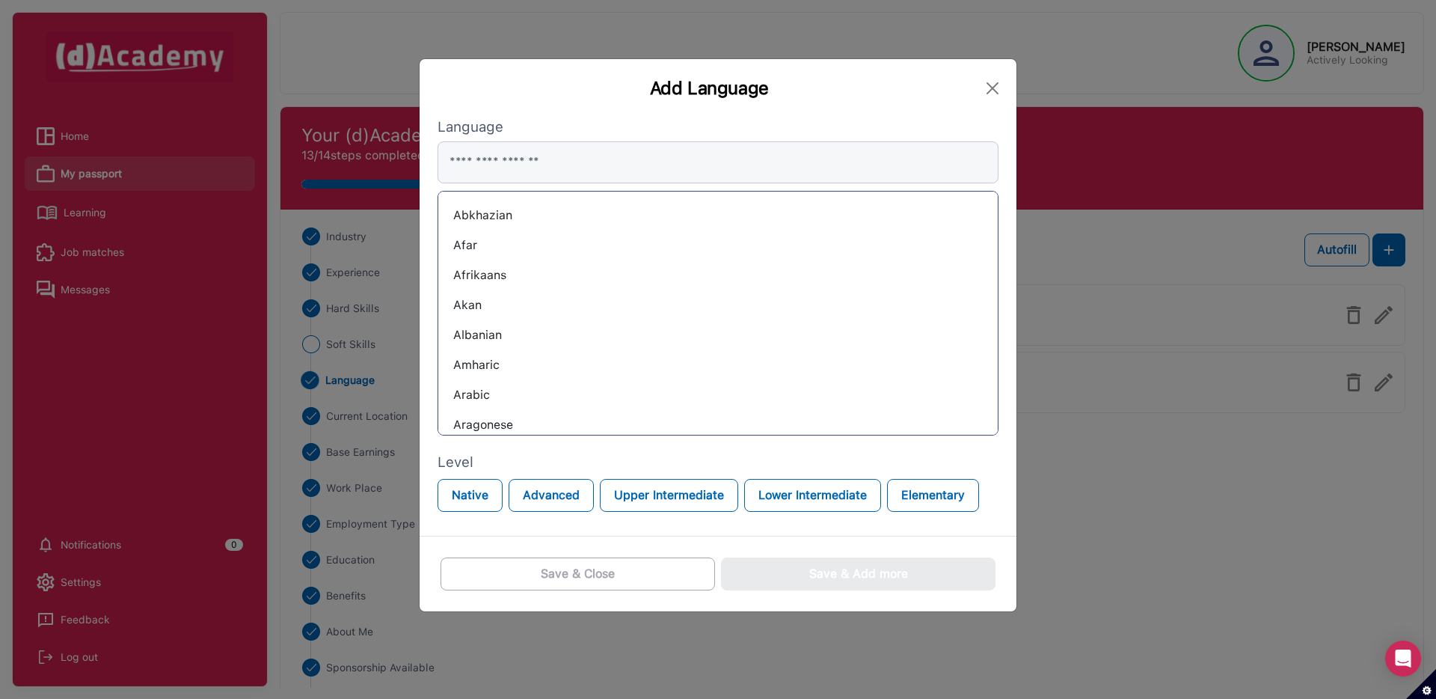
click at [506, 206] on div "Abkhazian" at bounding box center [718, 215] width 536 height 24
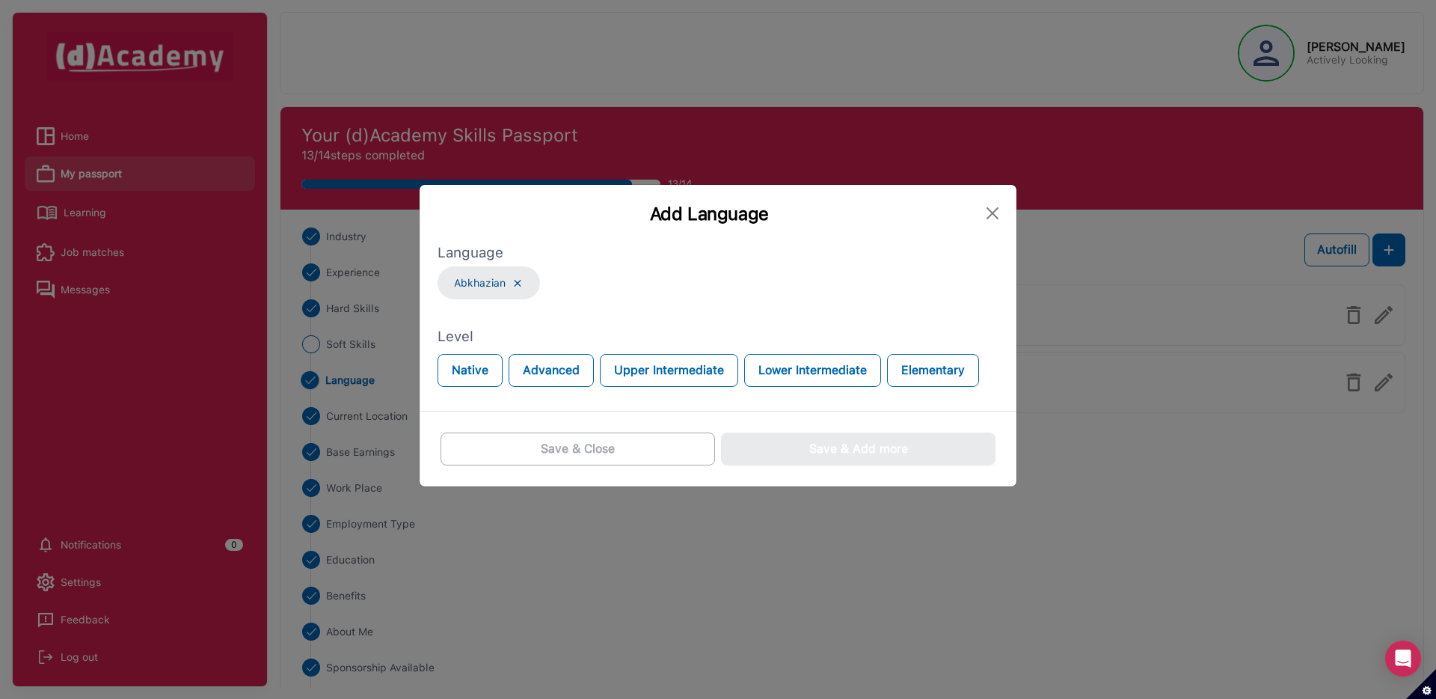
click at [521, 281] on img at bounding box center [518, 283] width 12 height 13
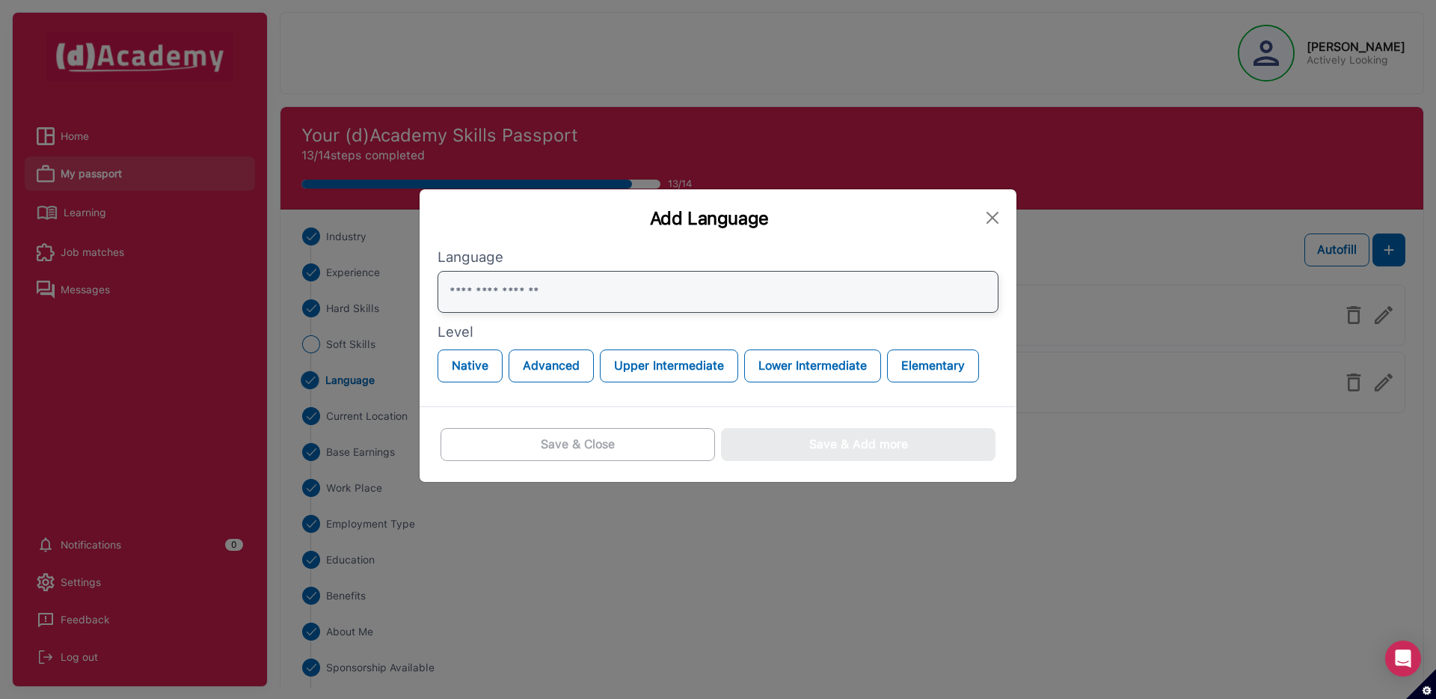
click at [540, 291] on input "text" at bounding box center [718, 292] width 561 height 42
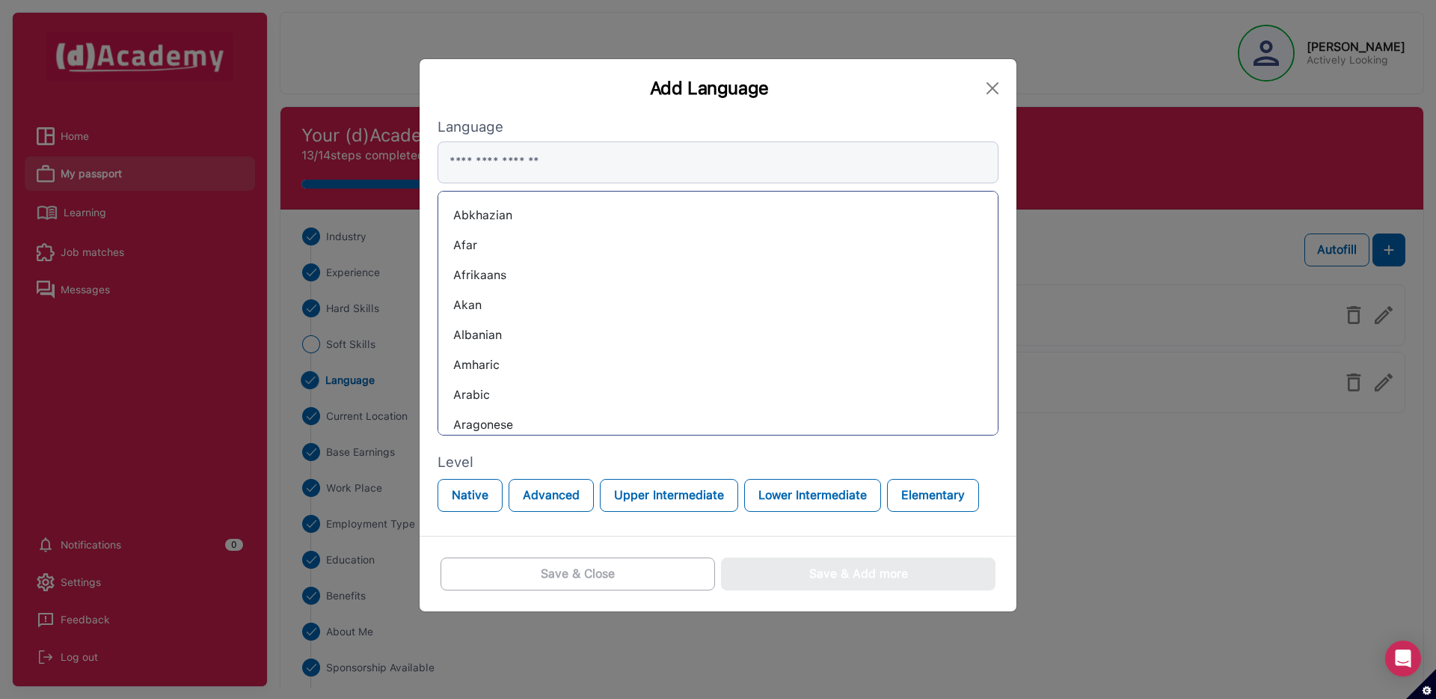
click at [491, 270] on div "Afrikaans" at bounding box center [718, 275] width 536 height 24
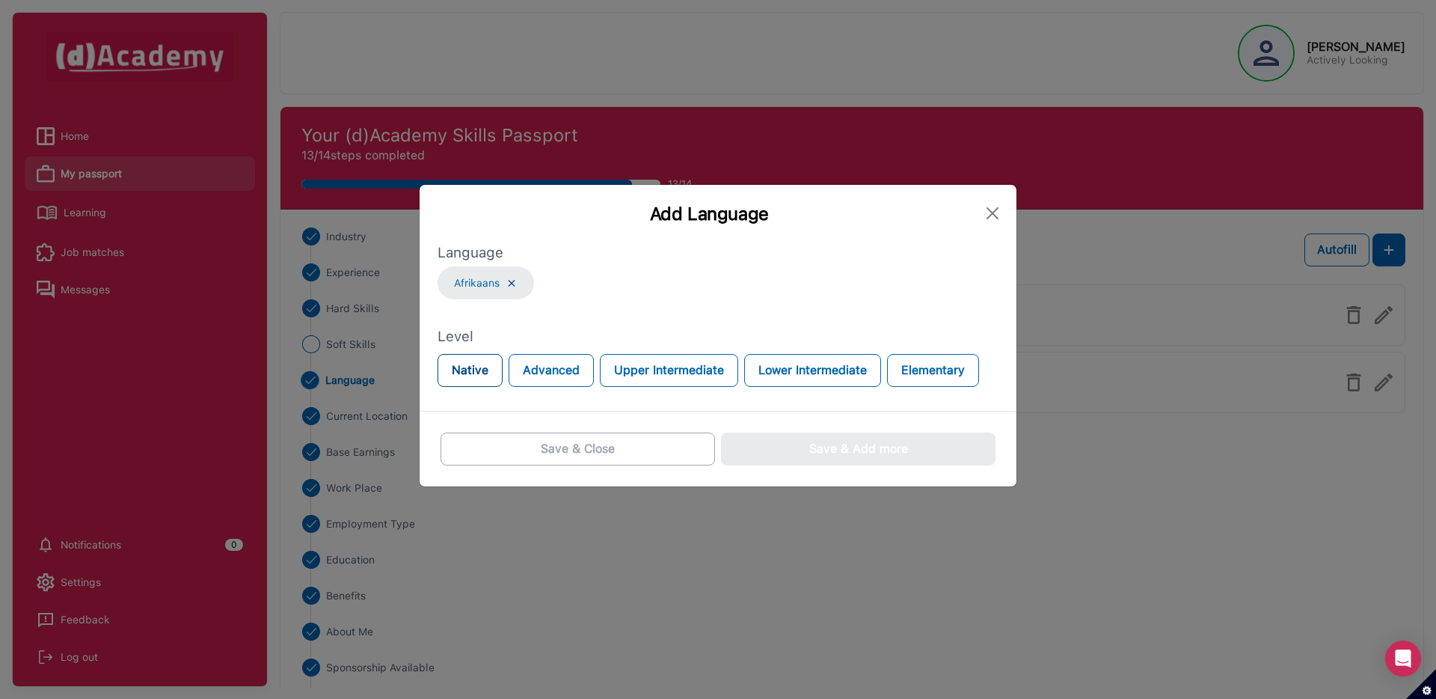
click at [462, 376] on button "Native" at bounding box center [470, 370] width 65 height 33
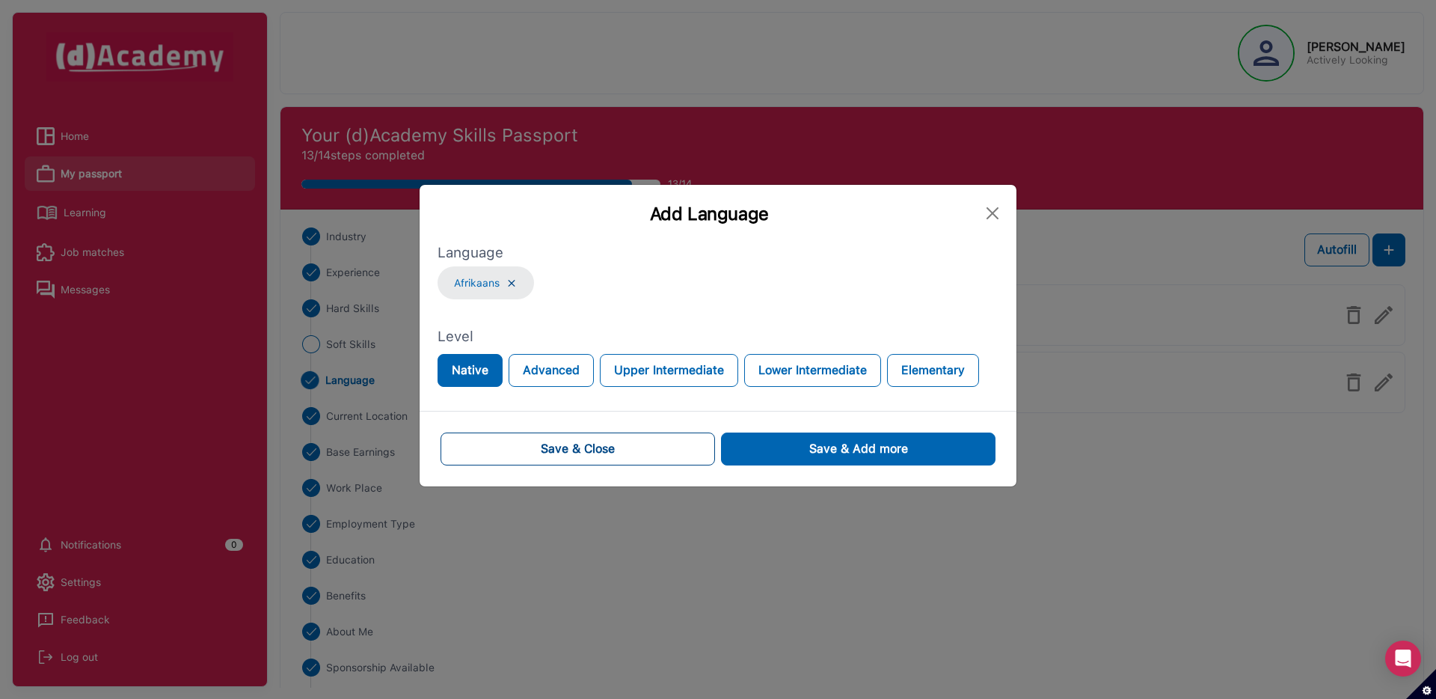
click at [616, 448] on button "Save & Close" at bounding box center [578, 448] width 275 height 33
